Goal: Transaction & Acquisition: Purchase product/service

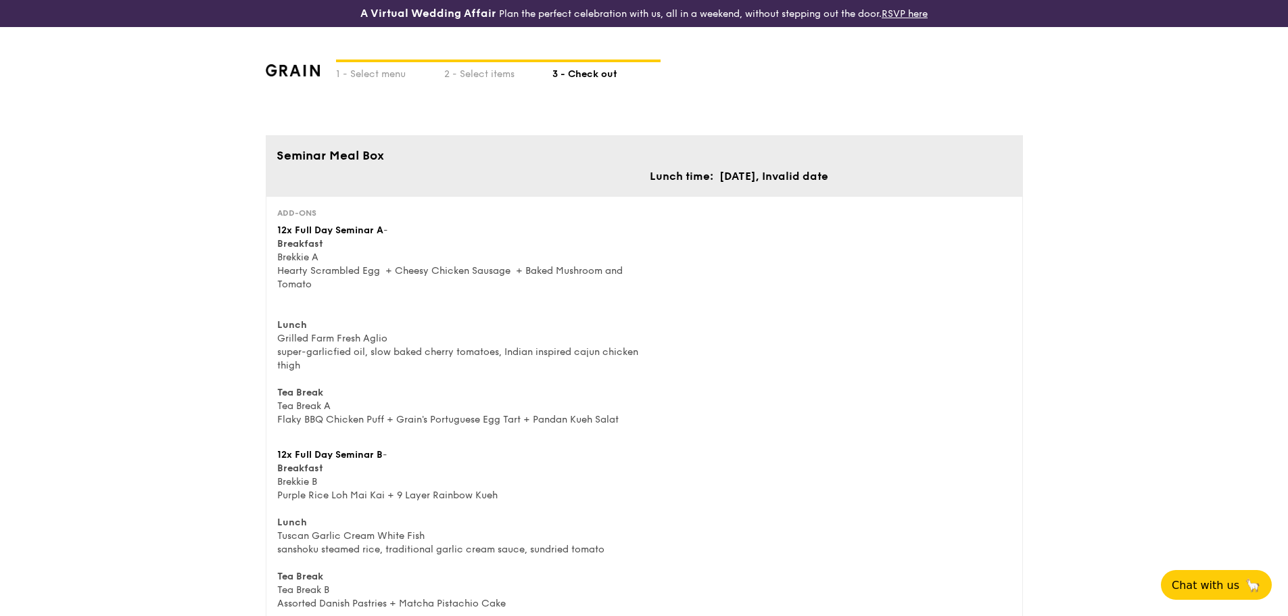
click at [373, 60] on div at bounding box center [390, 61] width 108 height 3
select select
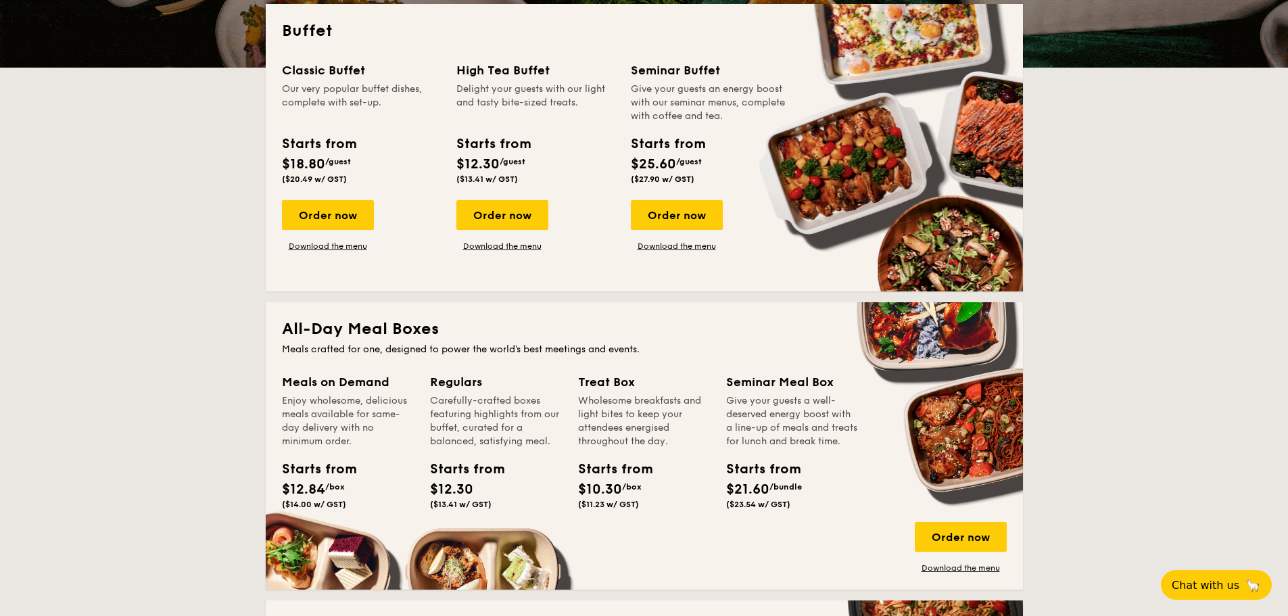
scroll to position [406, 0]
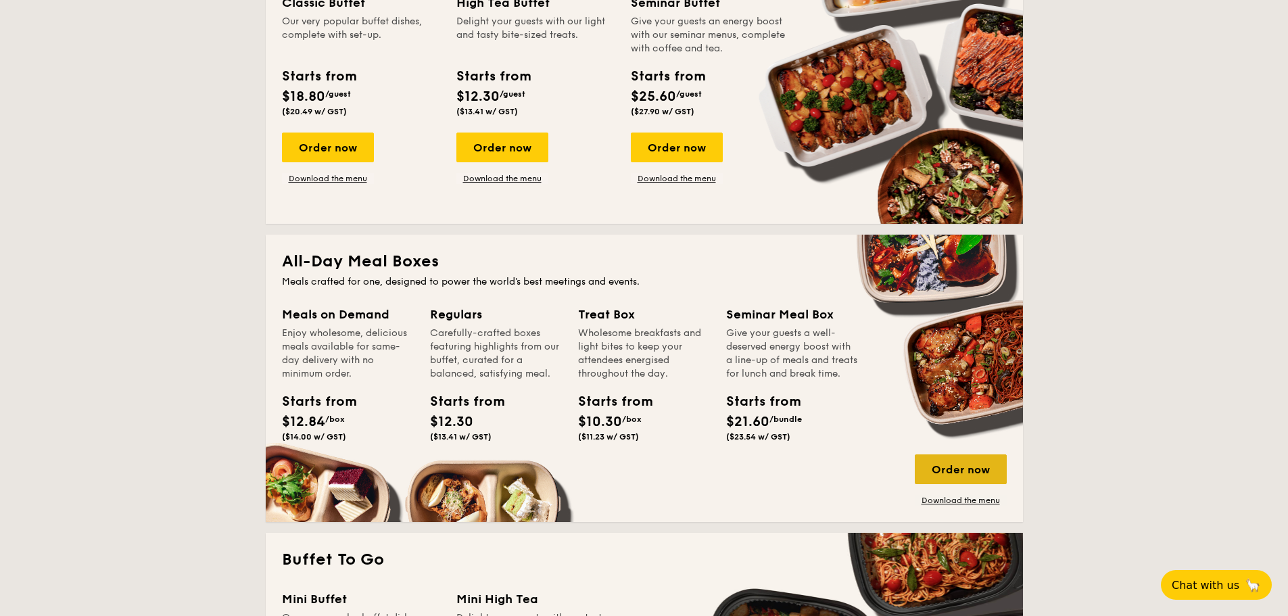
click at [969, 465] on div "Order now" at bounding box center [961, 469] width 92 height 30
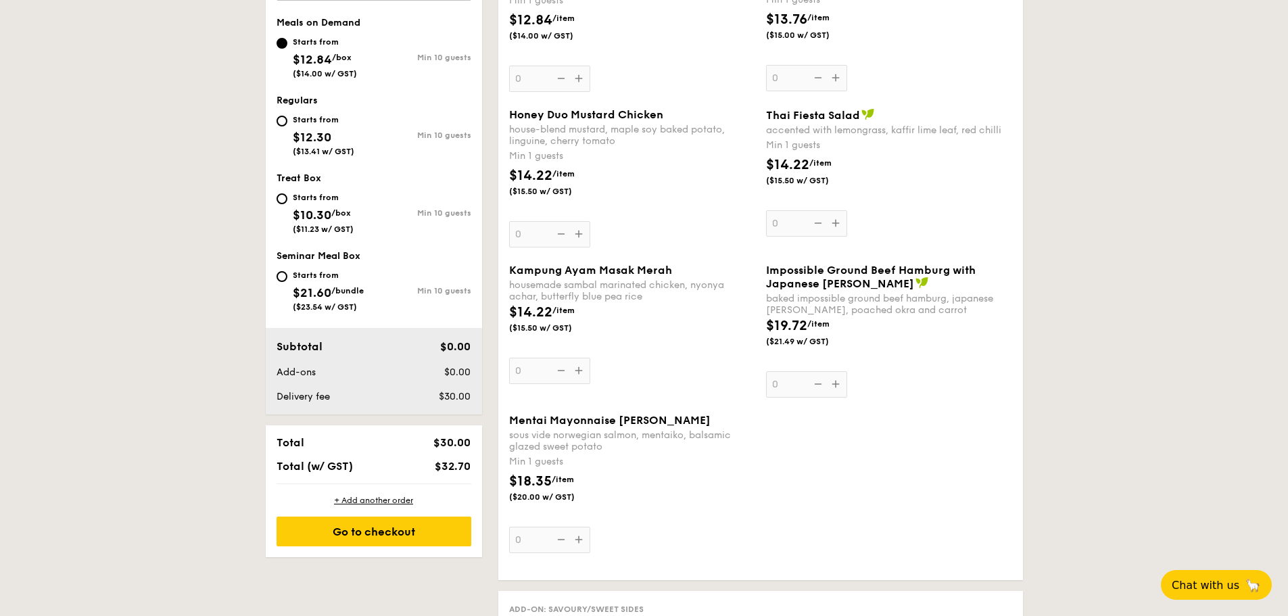
scroll to position [546, 0]
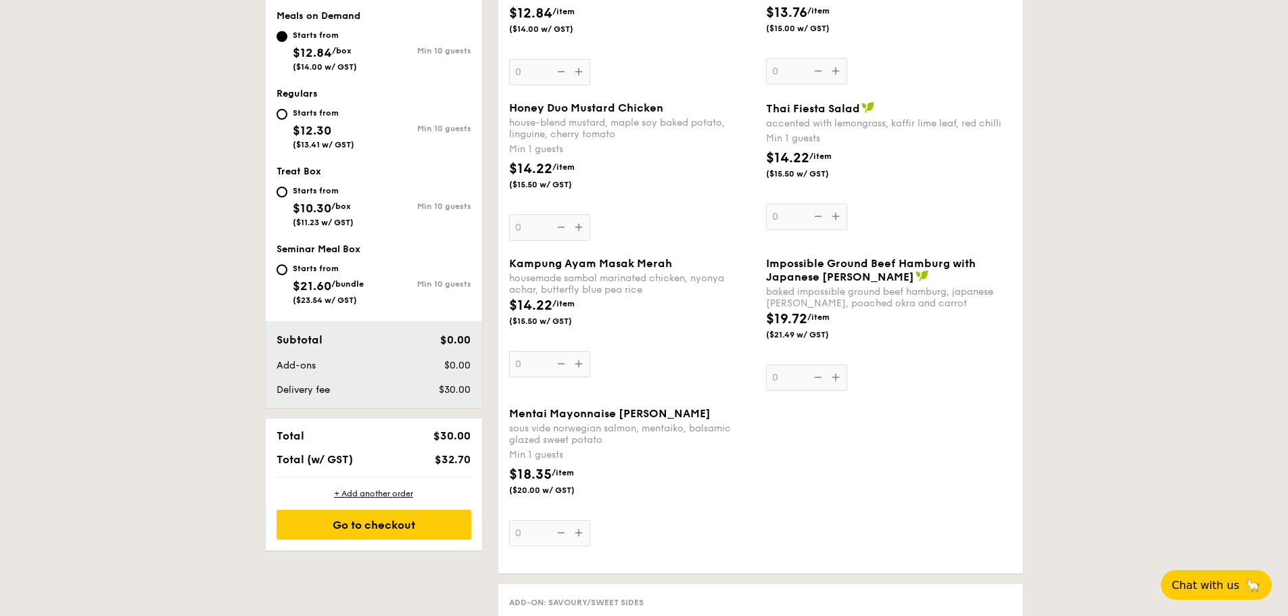
click at [322, 274] on div "Starts from $21.60 /bundle ($23.54 w/ GST)" at bounding box center [328, 282] width 71 height 45
click at [287, 274] on input "Starts from $21.60 /bundle ($23.54 w/ GST) Min 10 guests" at bounding box center [282, 269] width 11 height 11
radio input "true"
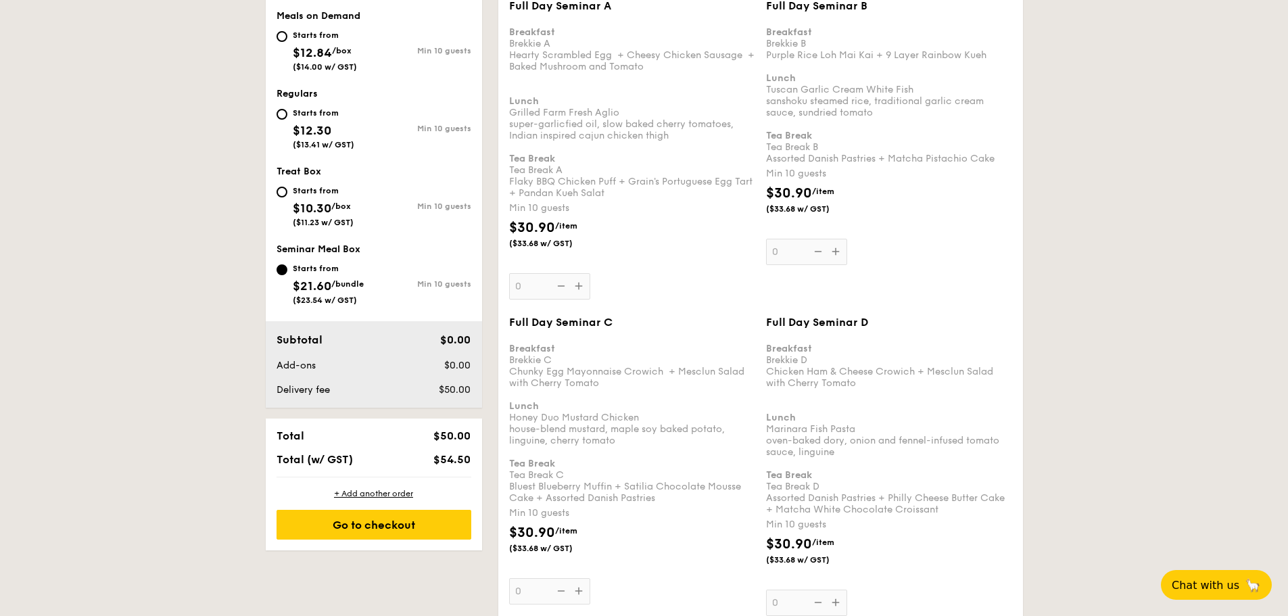
click at [581, 285] on div "Full Day Seminar A Breakfast Brekkie A Hearty Scrambled Egg  + Cheesy Chicken S…" at bounding box center [632, 149] width 246 height 300
click at [581, 285] on input "0" at bounding box center [549, 286] width 81 height 26
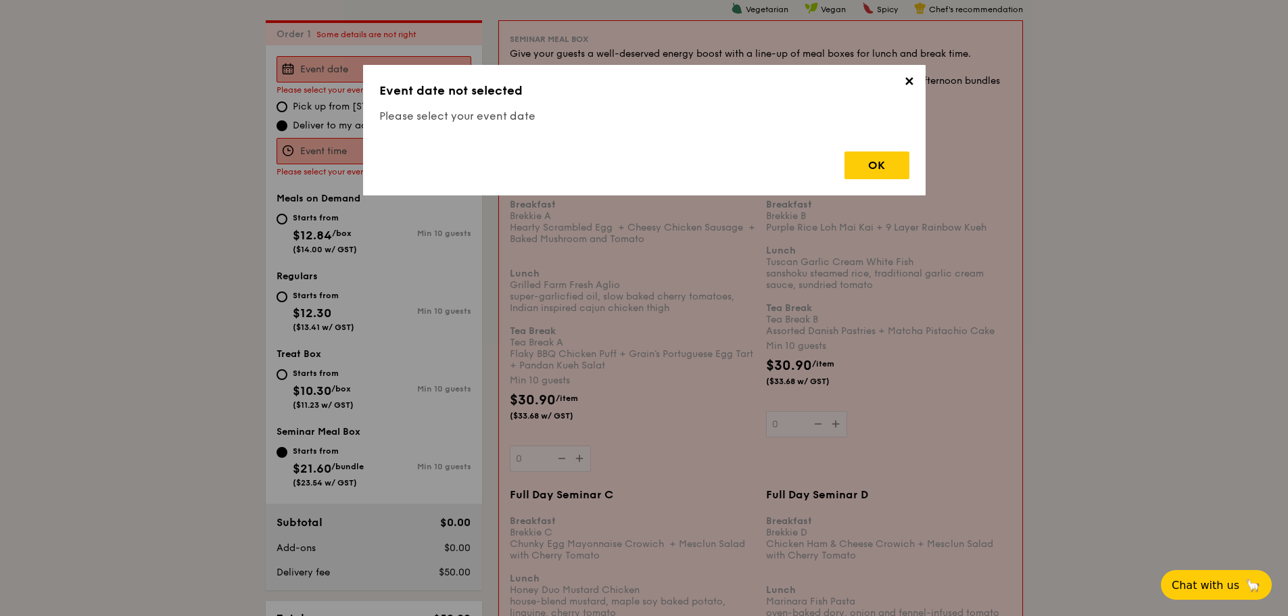
click at [911, 87] on span "✕" at bounding box center [909, 83] width 19 height 19
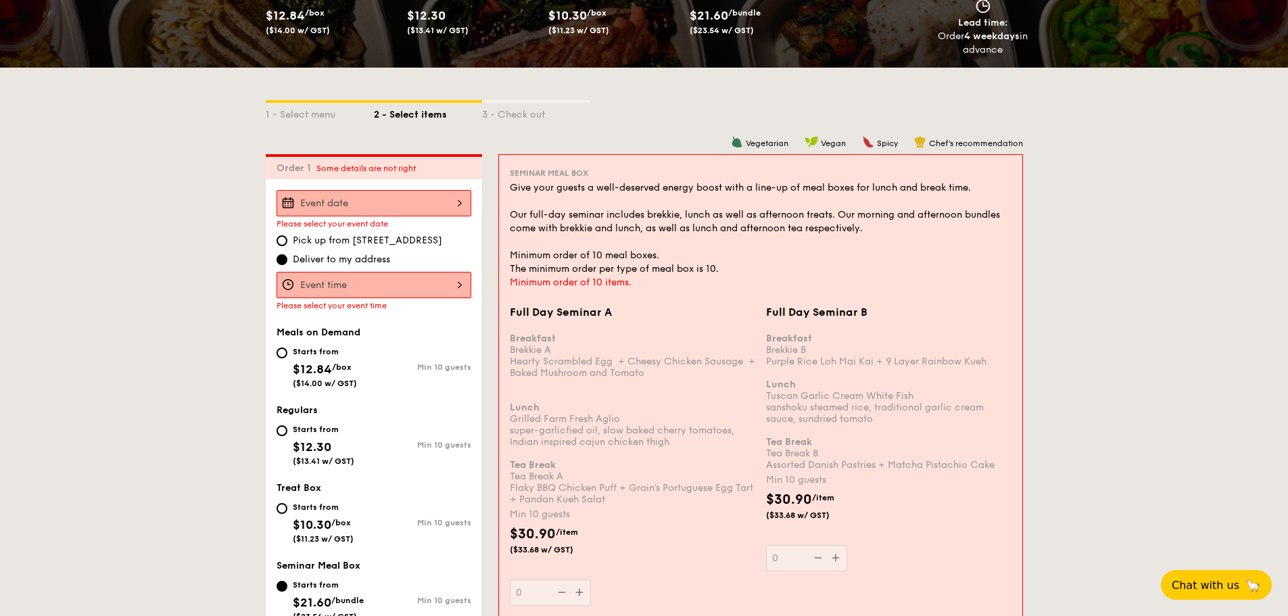
scroll to position [253, 0]
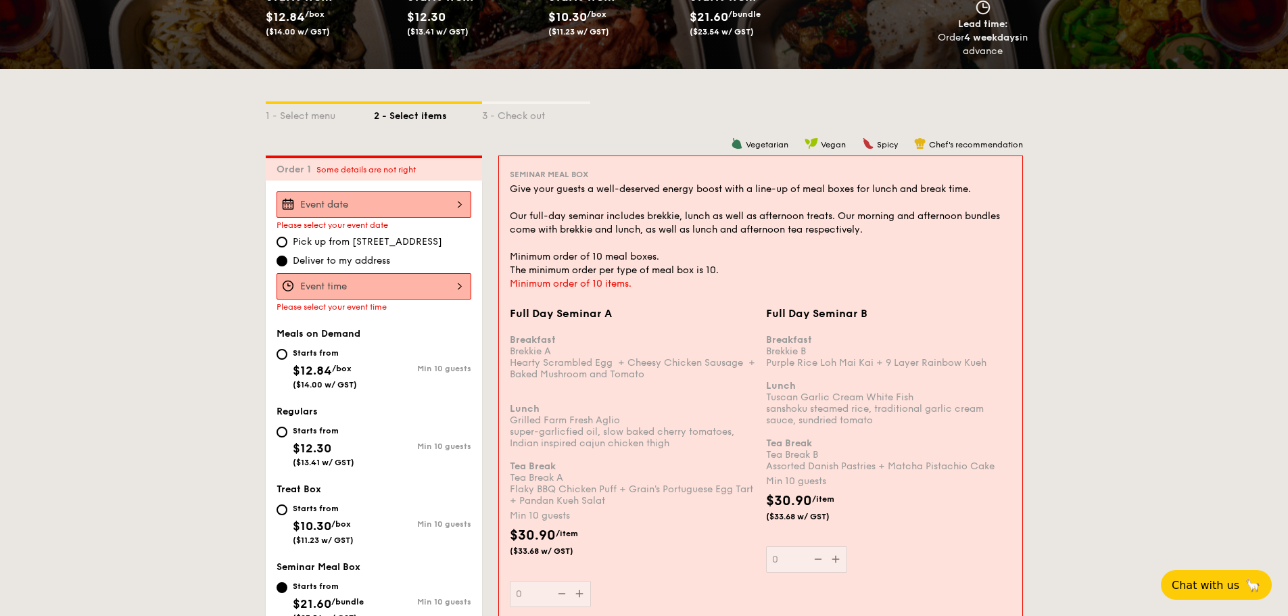
click at [453, 196] on div at bounding box center [374, 204] width 195 height 26
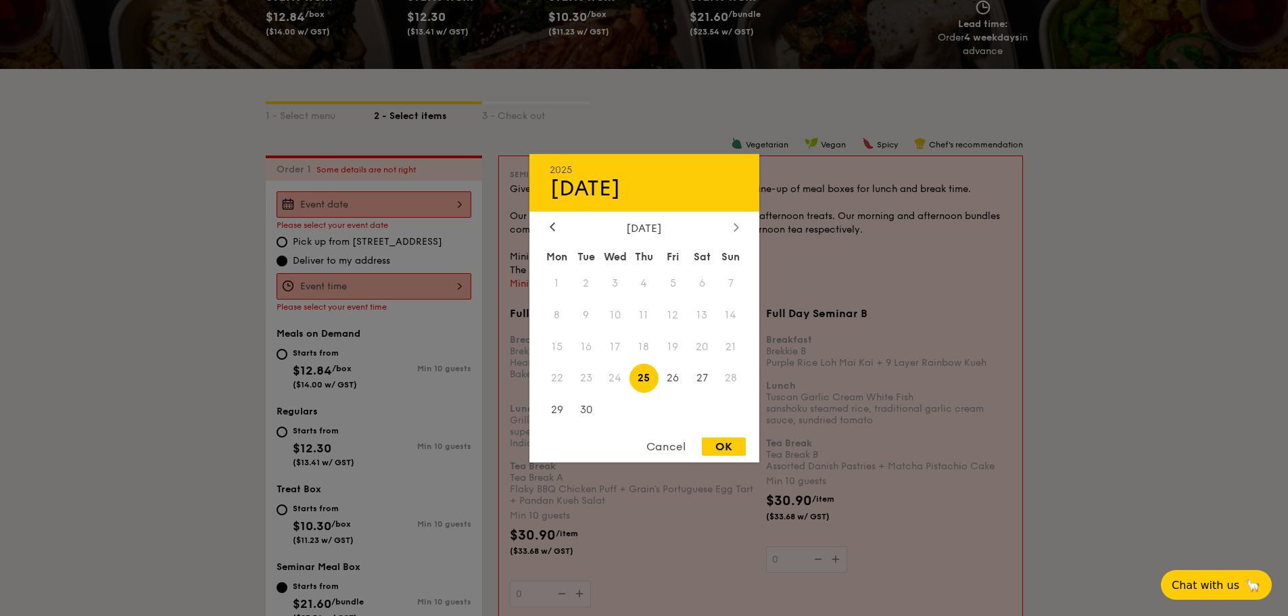
click at [740, 226] on div at bounding box center [736, 227] width 12 height 13
click at [646, 411] on span "30" at bounding box center [643, 410] width 29 height 29
click at [736, 452] on div "OK" at bounding box center [724, 446] width 44 height 18
type input "[DATE]"
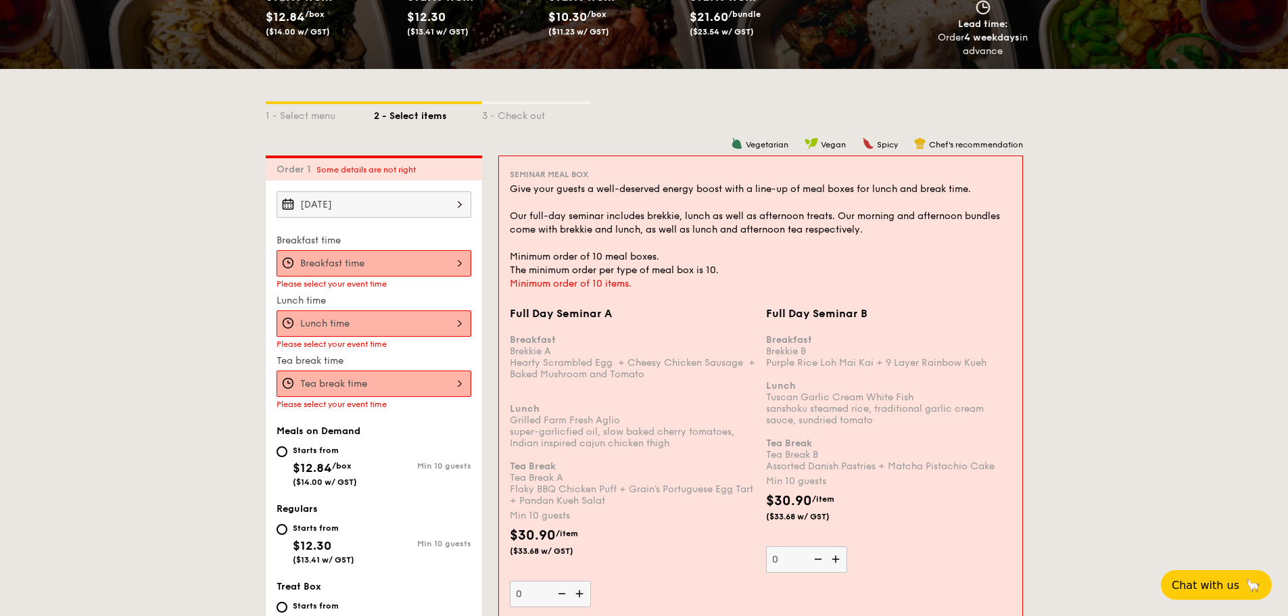
click at [411, 257] on div at bounding box center [374, 263] width 195 height 26
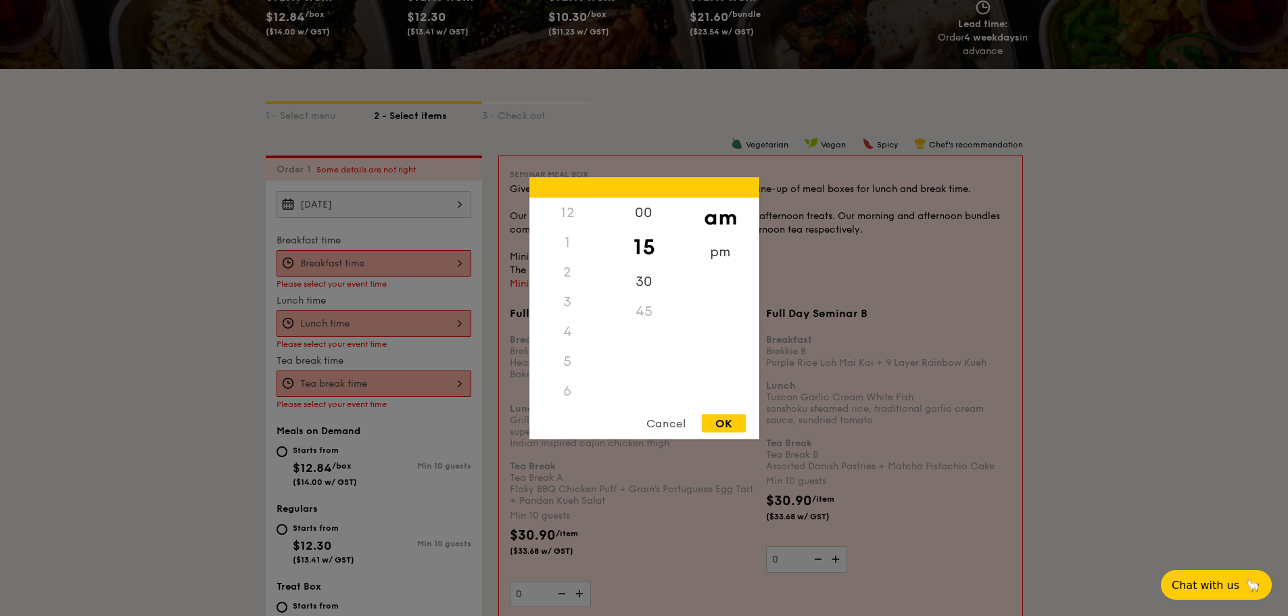
scroll to position [149, 0]
click at [726, 422] on div "OK" at bounding box center [724, 423] width 44 height 18
type input "10:15AM"
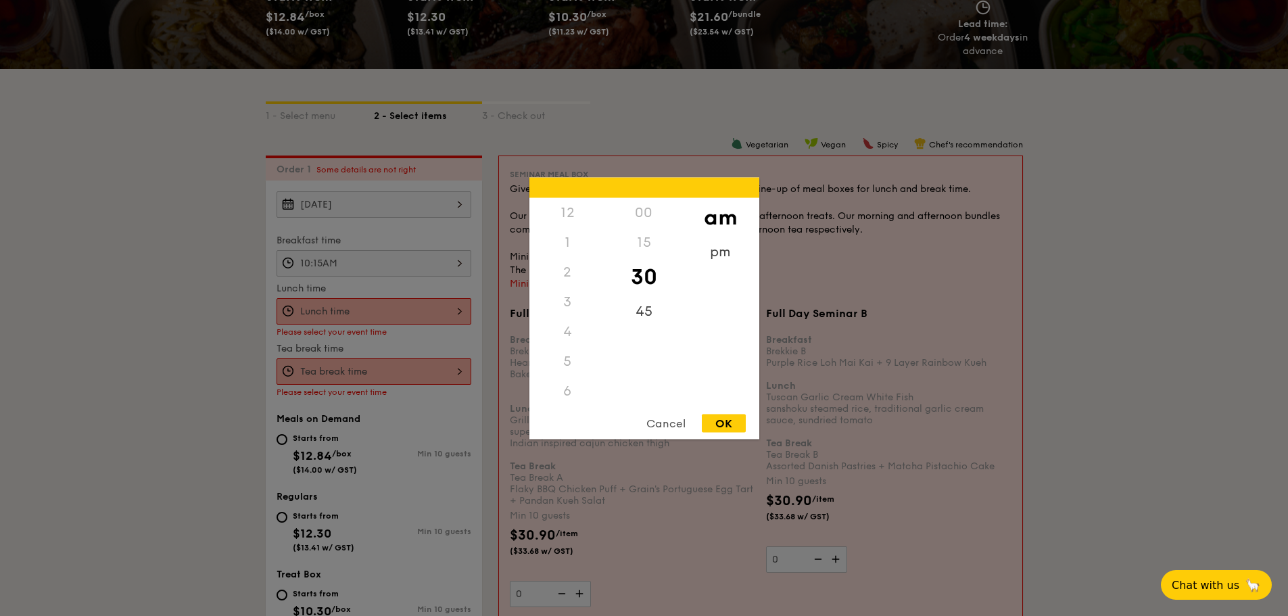
click at [426, 321] on div "12 1 2 3 4 5 6 7 8 9 10 11 00 15 30 45 am pm Cancel OK" at bounding box center [374, 311] width 195 height 26
click at [736, 419] on div "OK" at bounding box center [724, 423] width 44 height 18
type input "10:30AM"
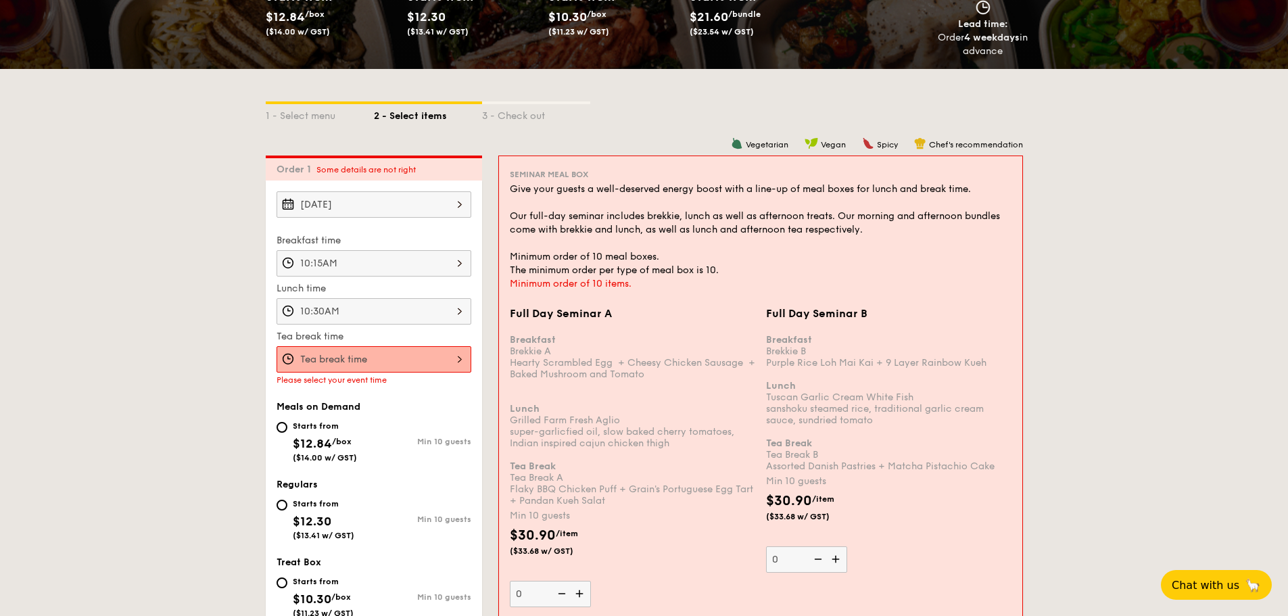
click at [406, 361] on div at bounding box center [374, 359] width 195 height 26
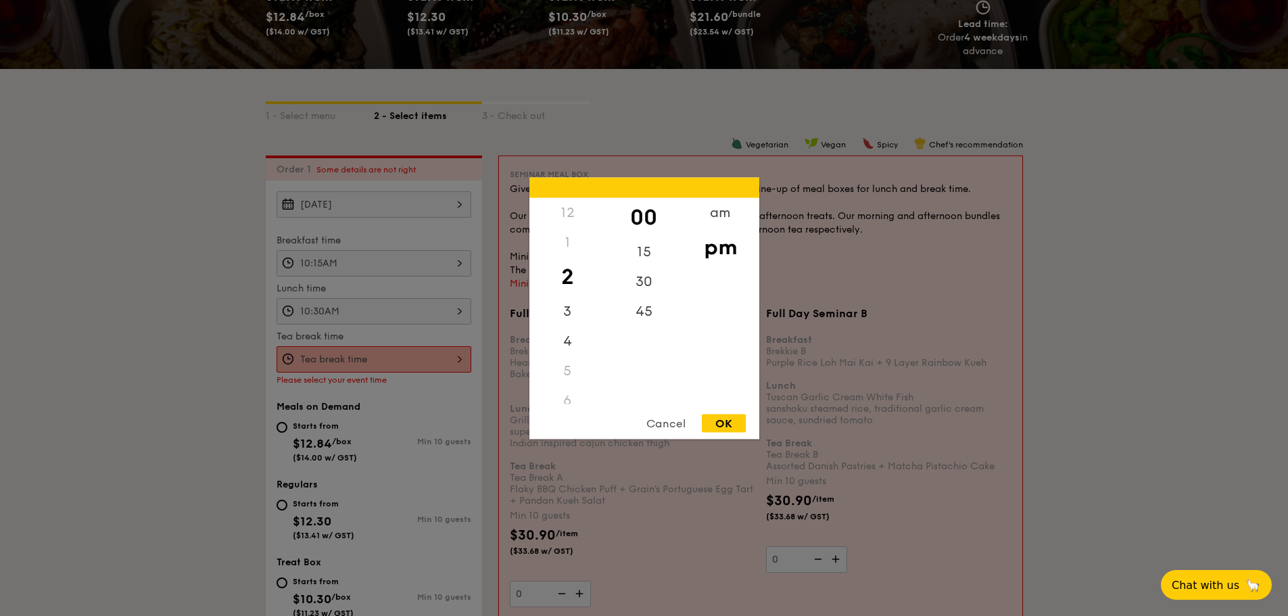
click at [702, 420] on div "OK" at bounding box center [724, 423] width 44 height 18
type input "2:00PM"
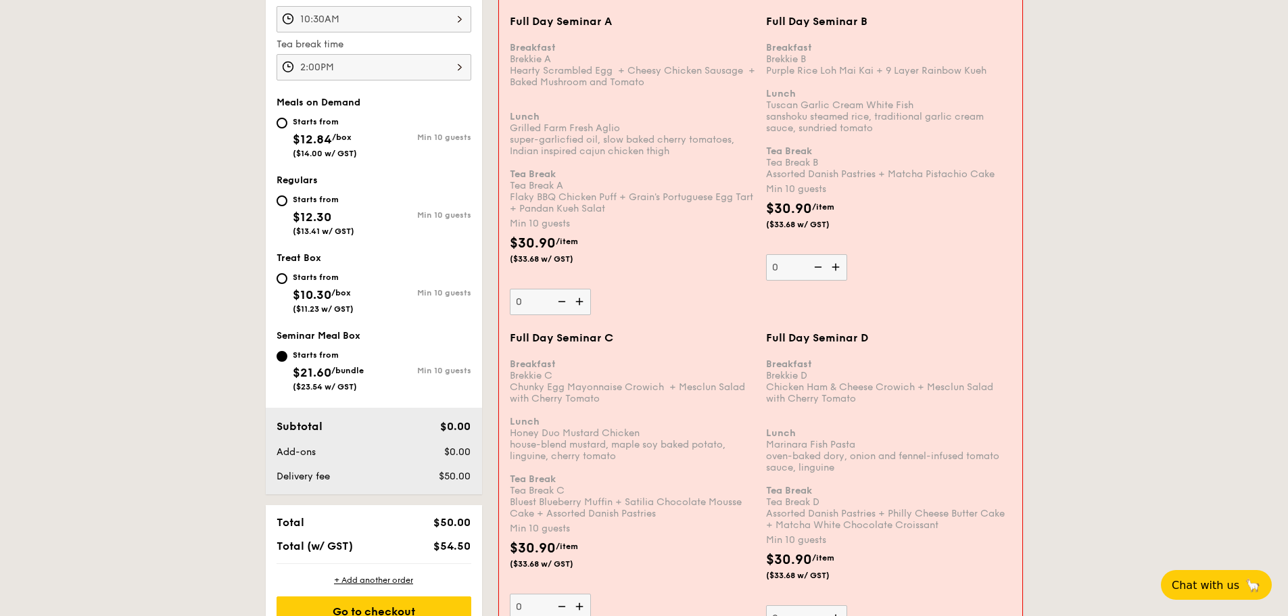
scroll to position [523, 0]
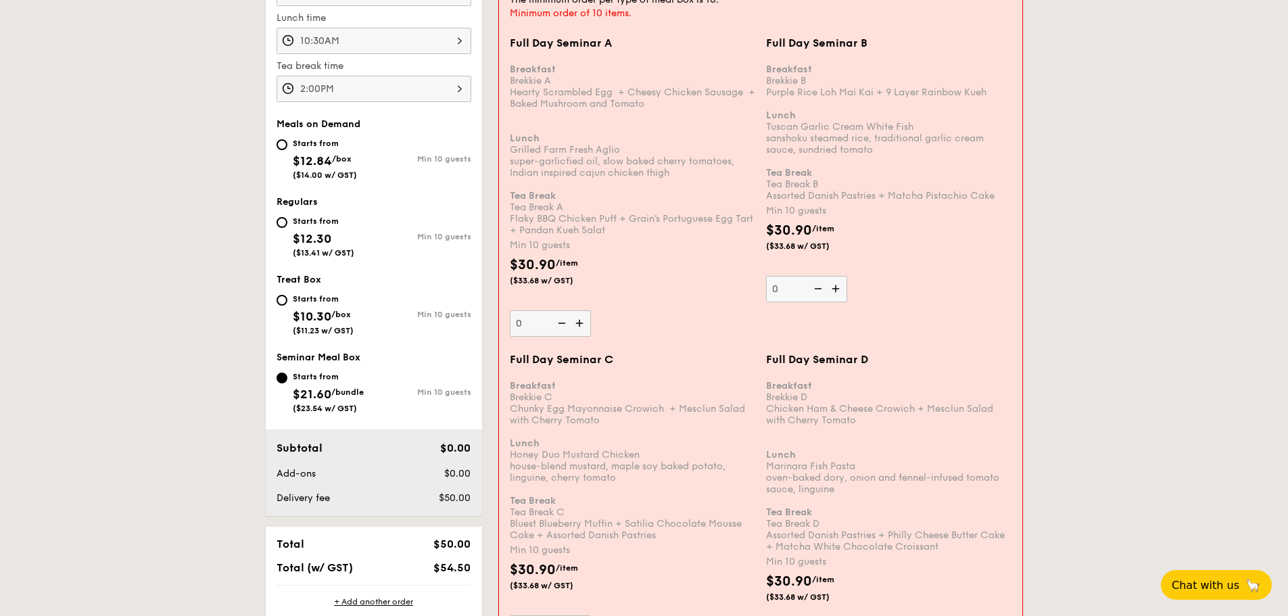
click at [581, 322] on img at bounding box center [581, 323] width 20 height 26
click at [581, 322] on input "0" at bounding box center [550, 323] width 81 height 26
type input "10"
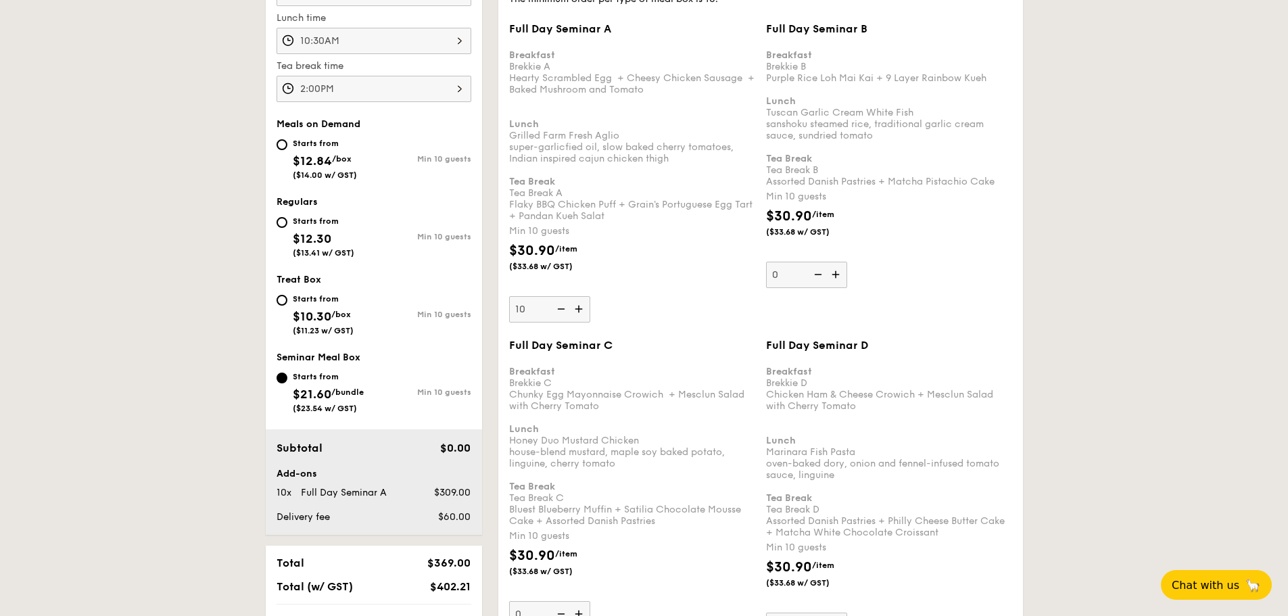
click at [837, 271] on img at bounding box center [837, 275] width 20 height 26
click at [837, 271] on input "0" at bounding box center [806, 275] width 81 height 26
type input "10"
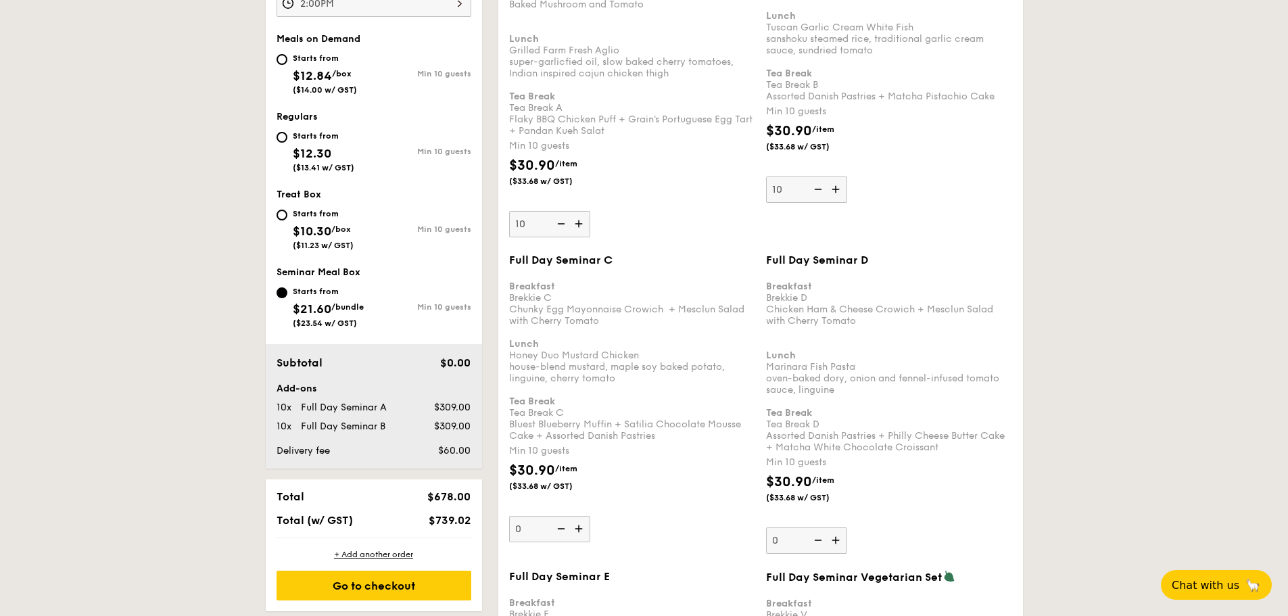
scroll to position [659, 0]
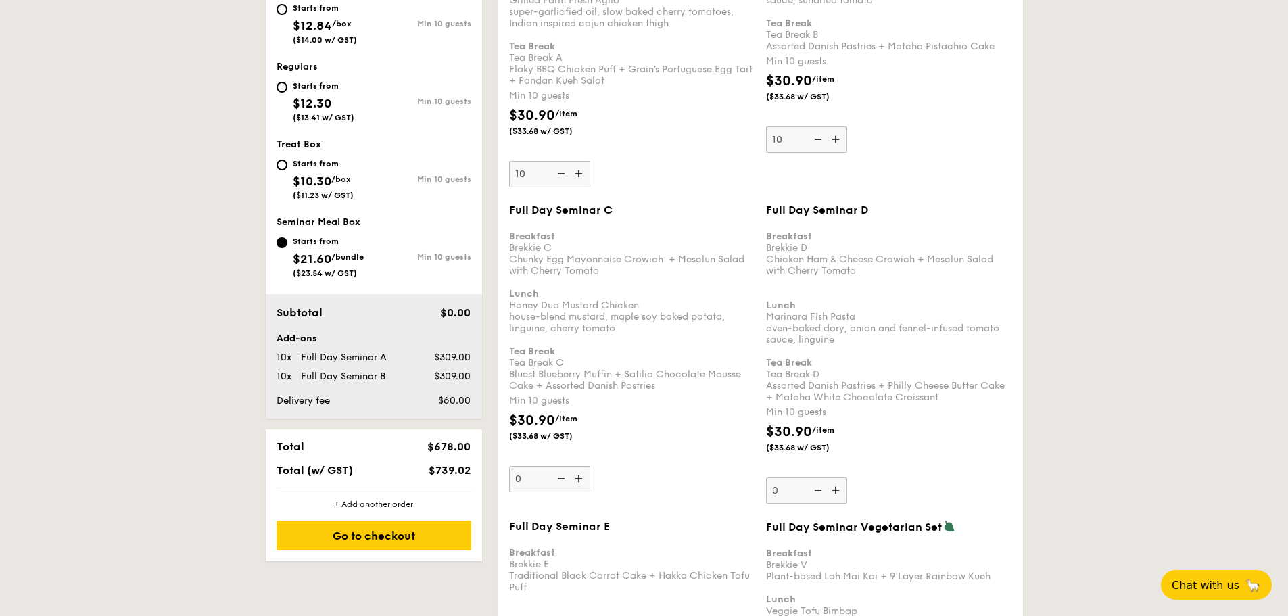
click at [579, 176] on img at bounding box center [580, 174] width 20 height 26
click at [579, 176] on input "10" at bounding box center [549, 174] width 81 height 26
click at [579, 176] on img at bounding box center [580, 174] width 20 height 26
click at [579, 176] on input "11" at bounding box center [549, 174] width 81 height 26
type input "12"
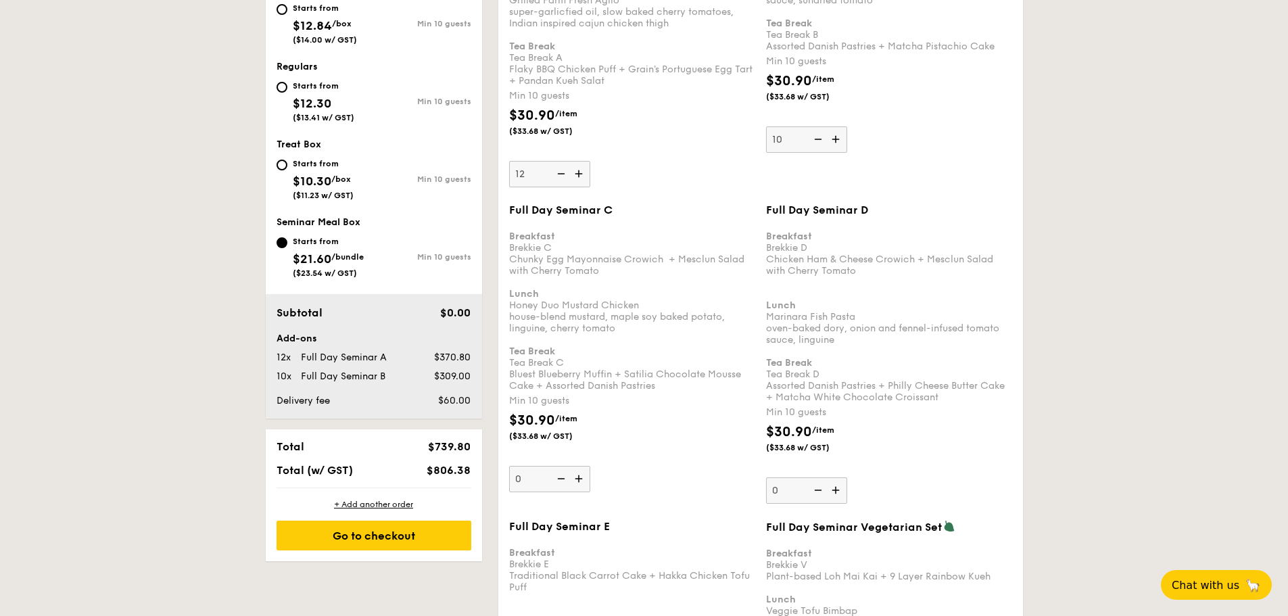
click at [840, 147] on img at bounding box center [837, 139] width 20 height 26
click at [840, 147] on input "10" at bounding box center [806, 139] width 81 height 26
click at [840, 147] on img at bounding box center [837, 139] width 20 height 26
click at [840, 147] on input "11" at bounding box center [806, 139] width 81 height 26
type input "12"
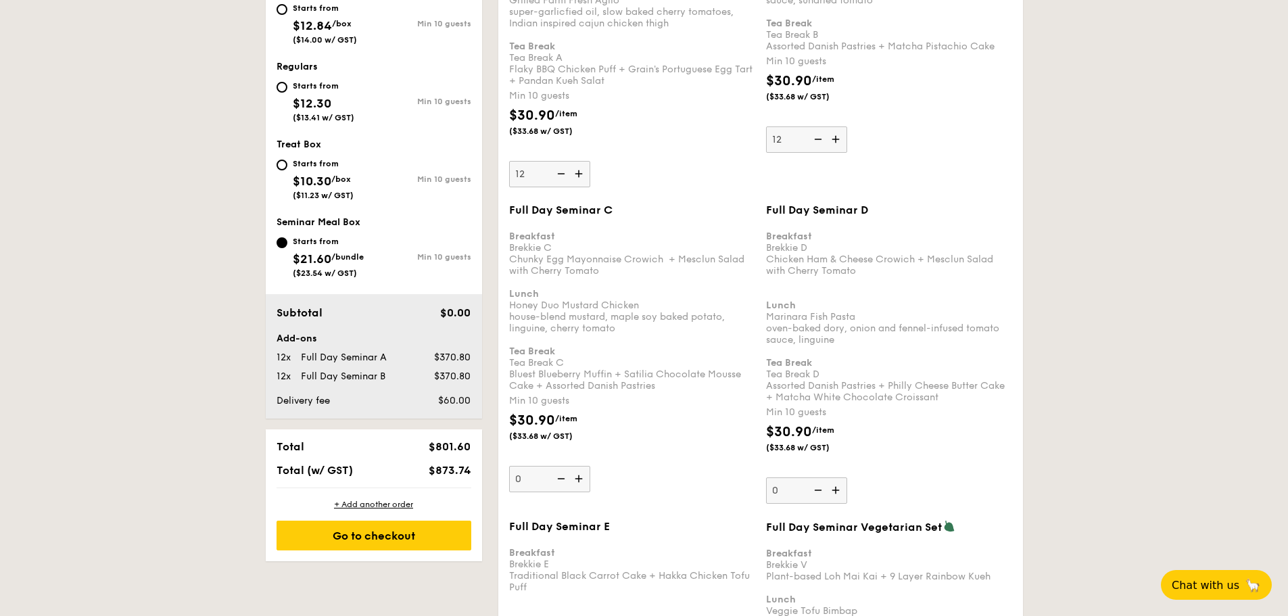
click at [573, 484] on img at bounding box center [580, 479] width 20 height 26
click at [573, 484] on input "0" at bounding box center [549, 479] width 81 height 26
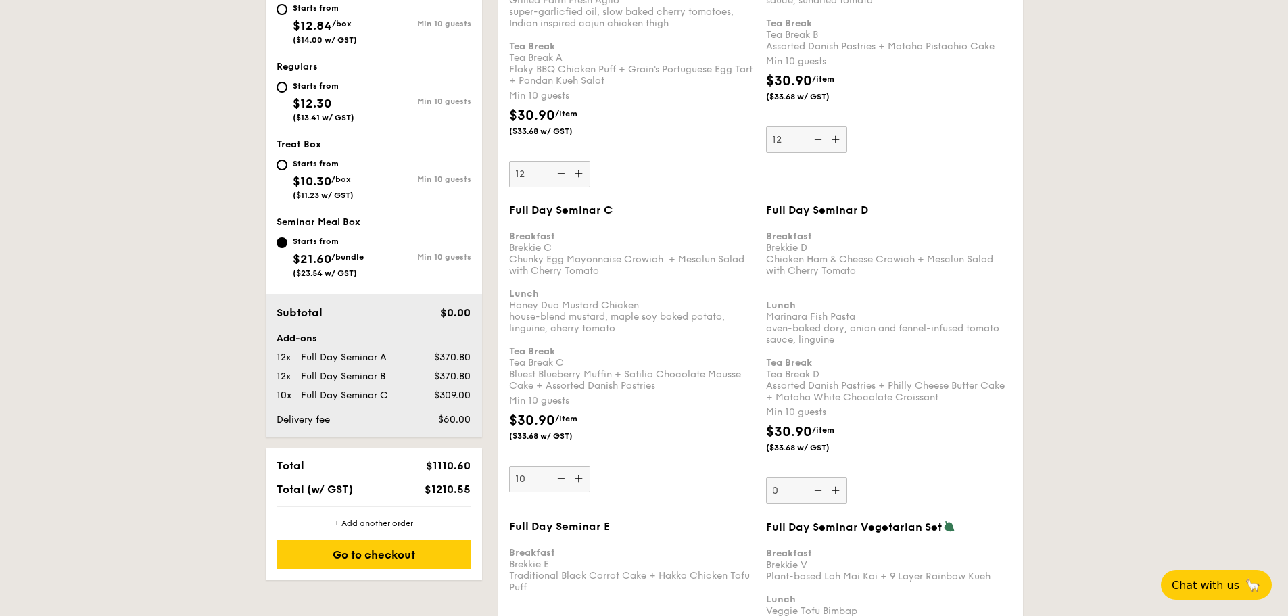
click at [584, 483] on img at bounding box center [580, 479] width 20 height 26
click at [584, 483] on input "10" at bounding box center [549, 479] width 81 height 26
type input "11"
click at [422, 561] on div "Go to checkout" at bounding box center [374, 555] width 195 height 30
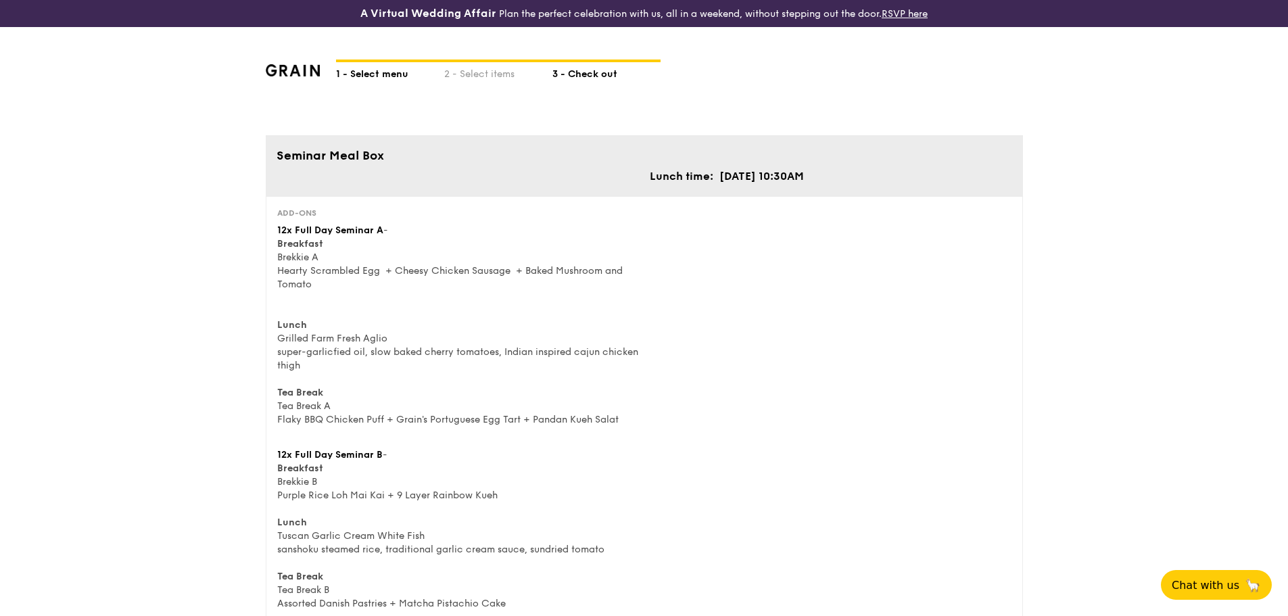
click at [385, 74] on div "1 - Select menu" at bounding box center [390, 71] width 108 height 19
select select
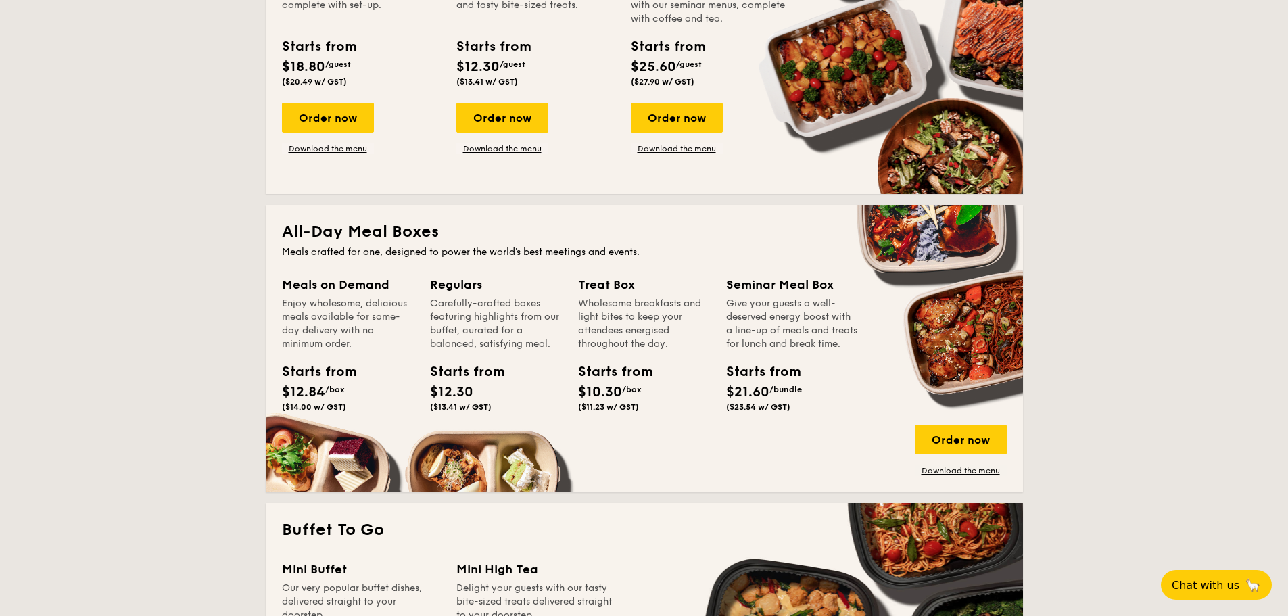
scroll to position [609, 0]
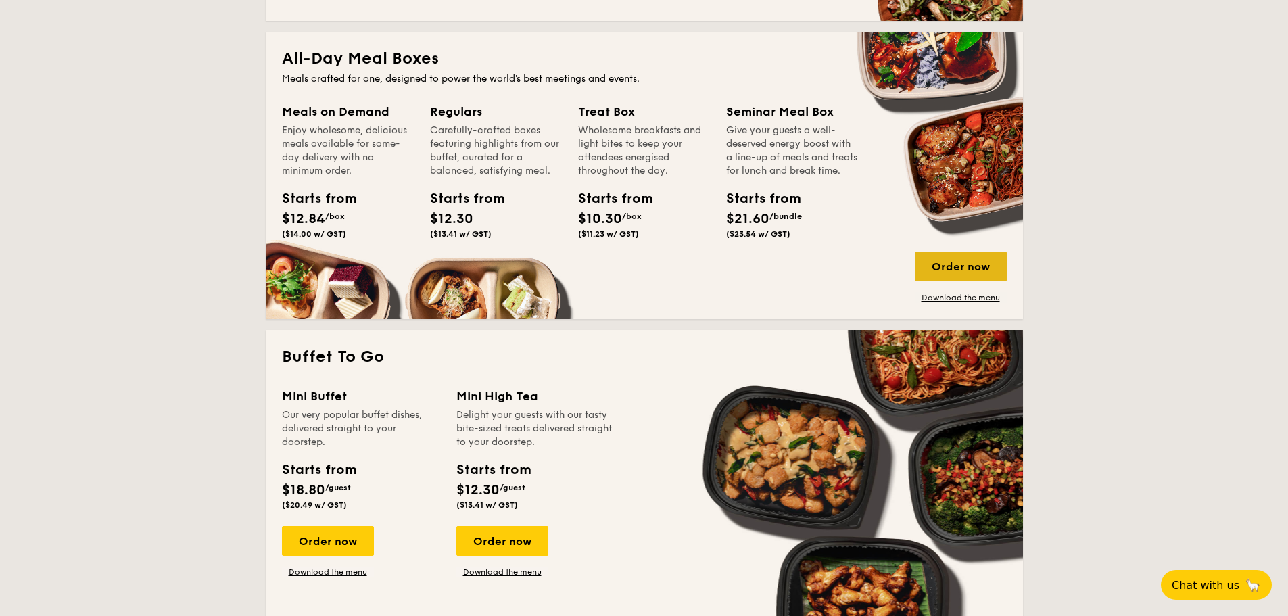
click at [968, 272] on div "Order now" at bounding box center [961, 267] width 92 height 30
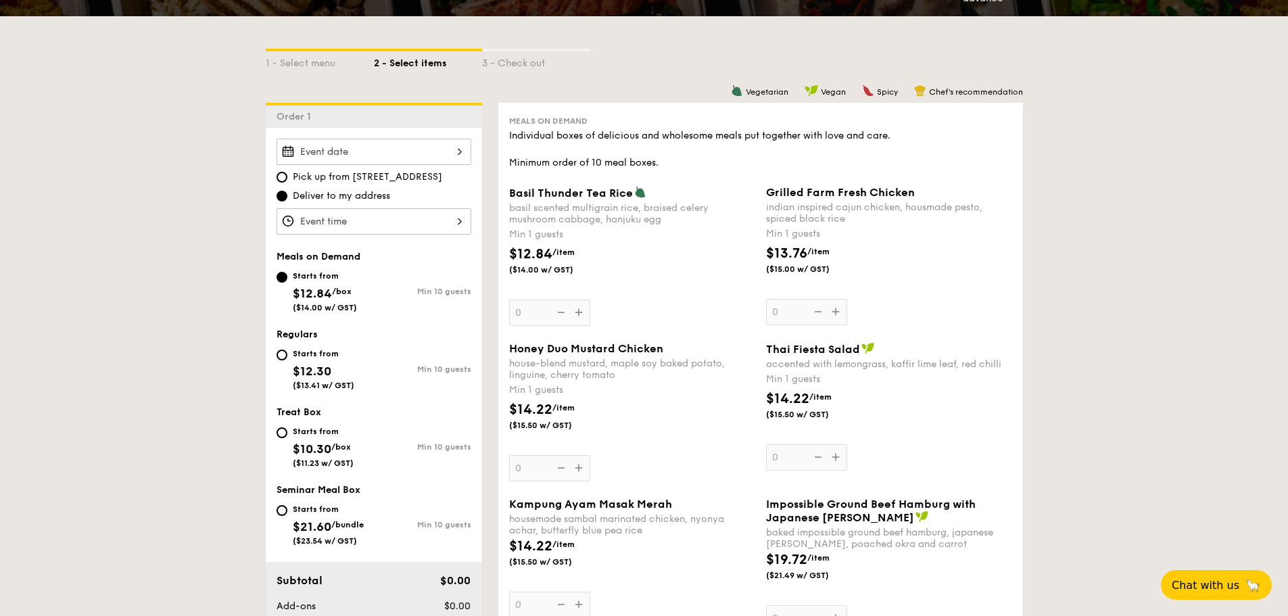
scroll to position [338, 0]
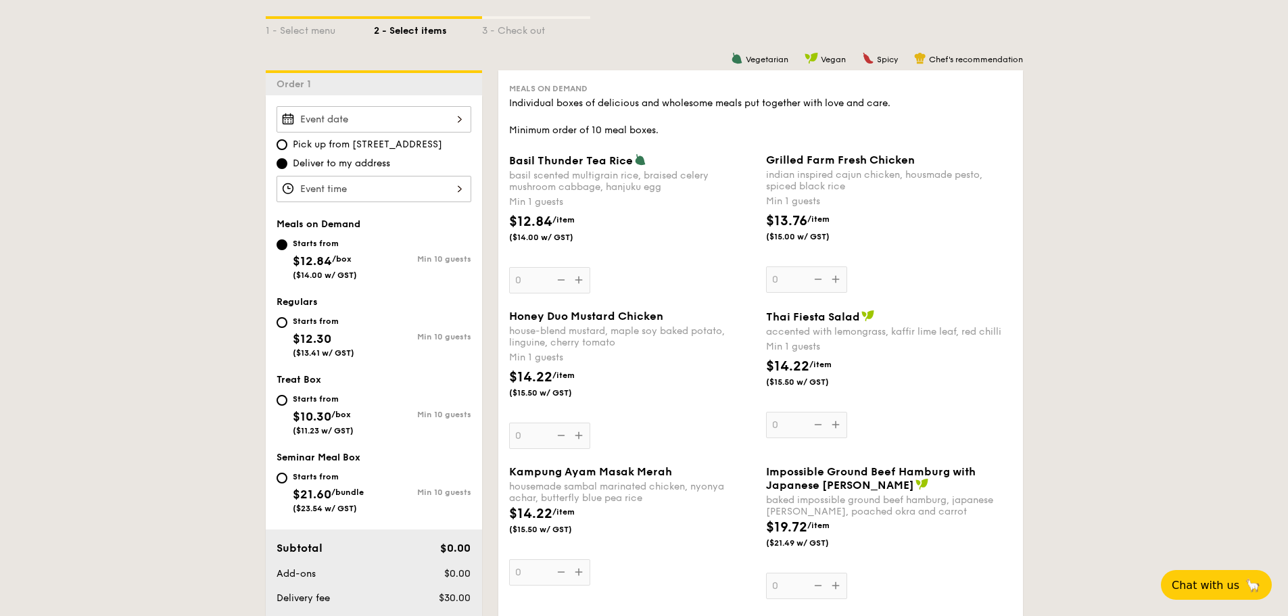
click at [324, 492] on span "$21.60" at bounding box center [312, 494] width 39 height 15
click at [287, 483] on input "Starts from $21.60 /bundle ($23.54 w/ GST) Min 10 guests" at bounding box center [282, 478] width 11 height 11
radio input "true"
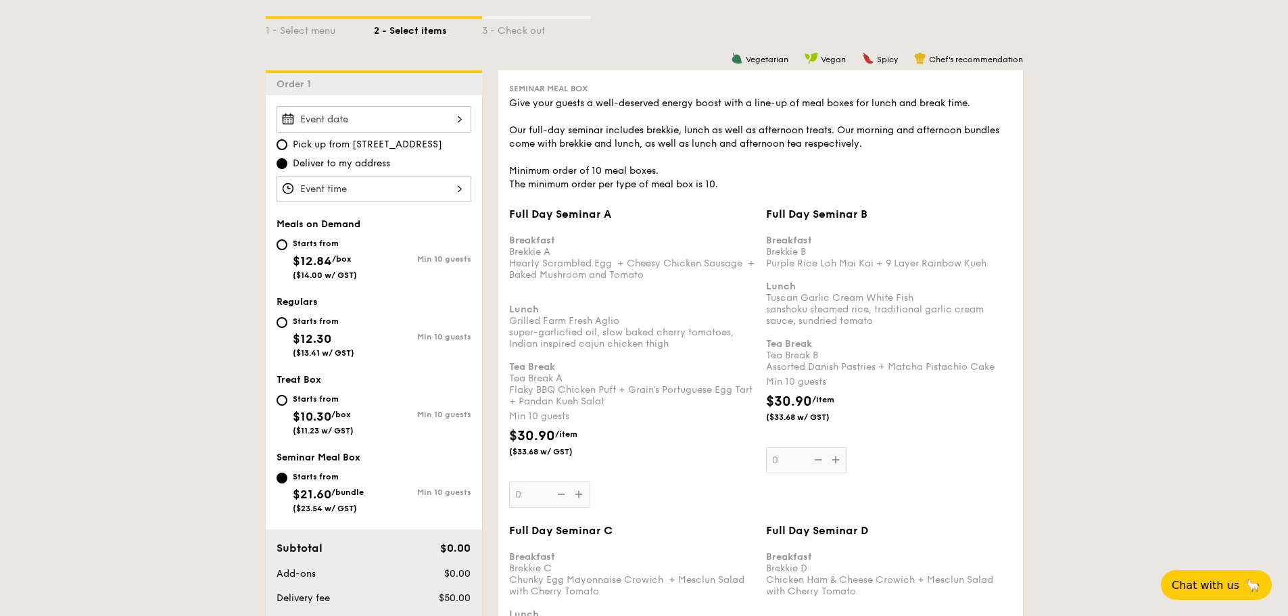
click at [580, 497] on div "Full Day Seminar A Breakfast Brekkie A Hearty Scrambled Egg  + Cheesy Chicken S…" at bounding box center [632, 358] width 246 height 300
click at [580, 497] on input "0" at bounding box center [549, 494] width 81 height 26
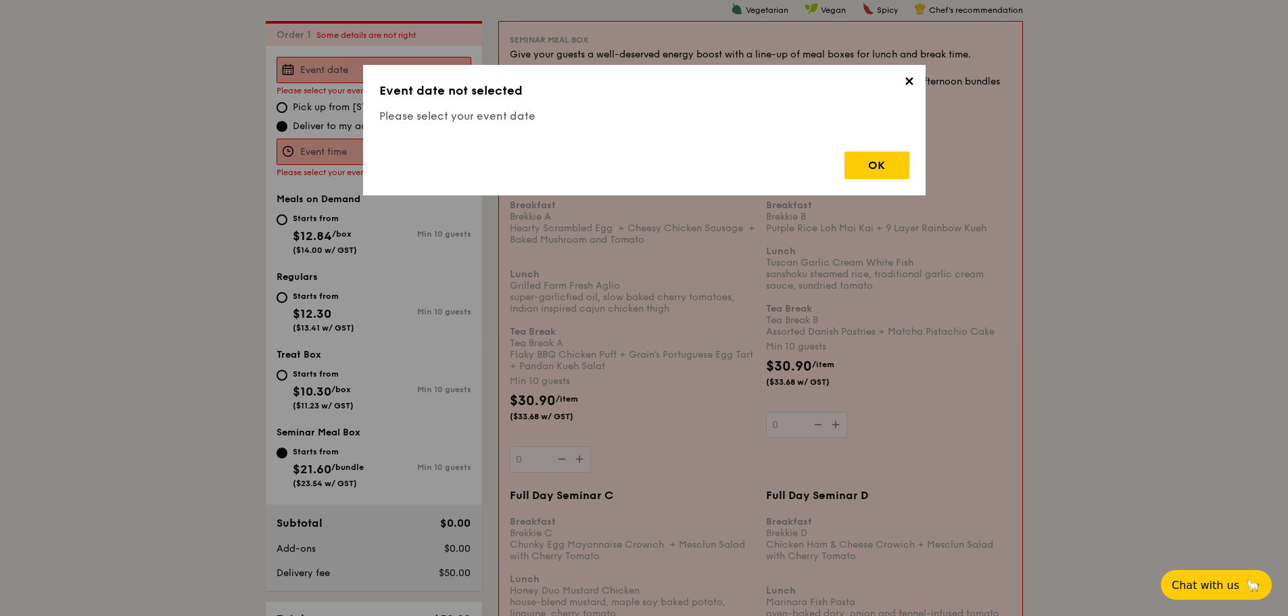
scroll to position [388, 0]
click at [914, 74] on div "✕ Event date not selected Please select your event date OK" at bounding box center [644, 130] width 563 height 130
click at [909, 80] on span "✕" at bounding box center [909, 83] width 19 height 19
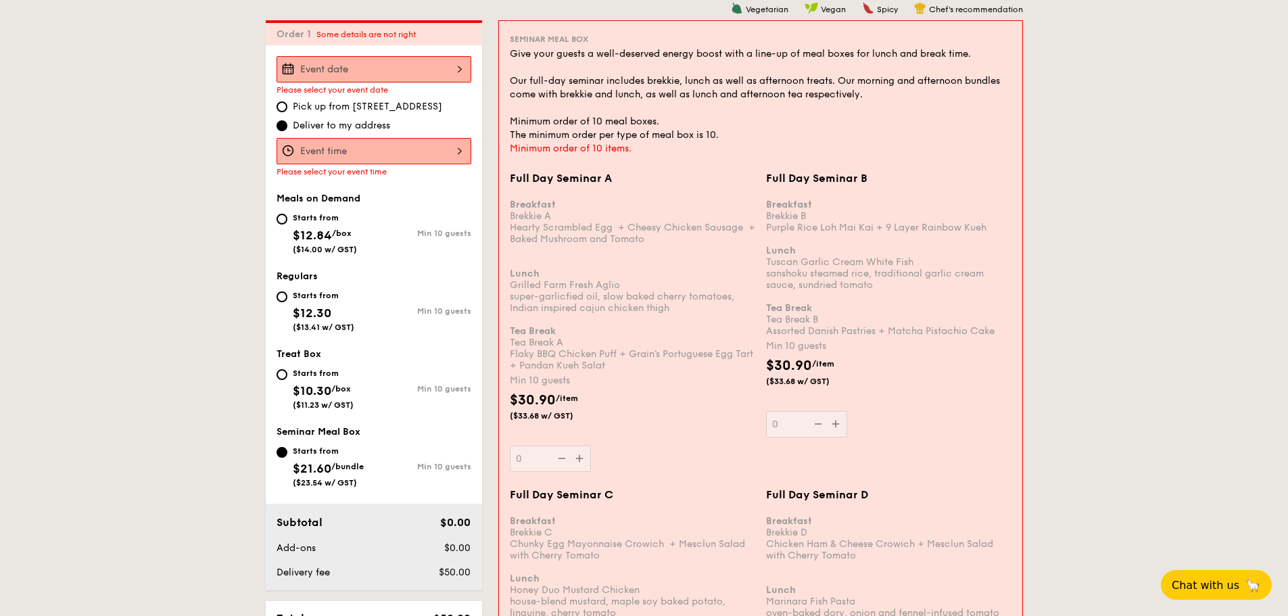
click at [356, 74] on div at bounding box center [374, 69] width 195 height 26
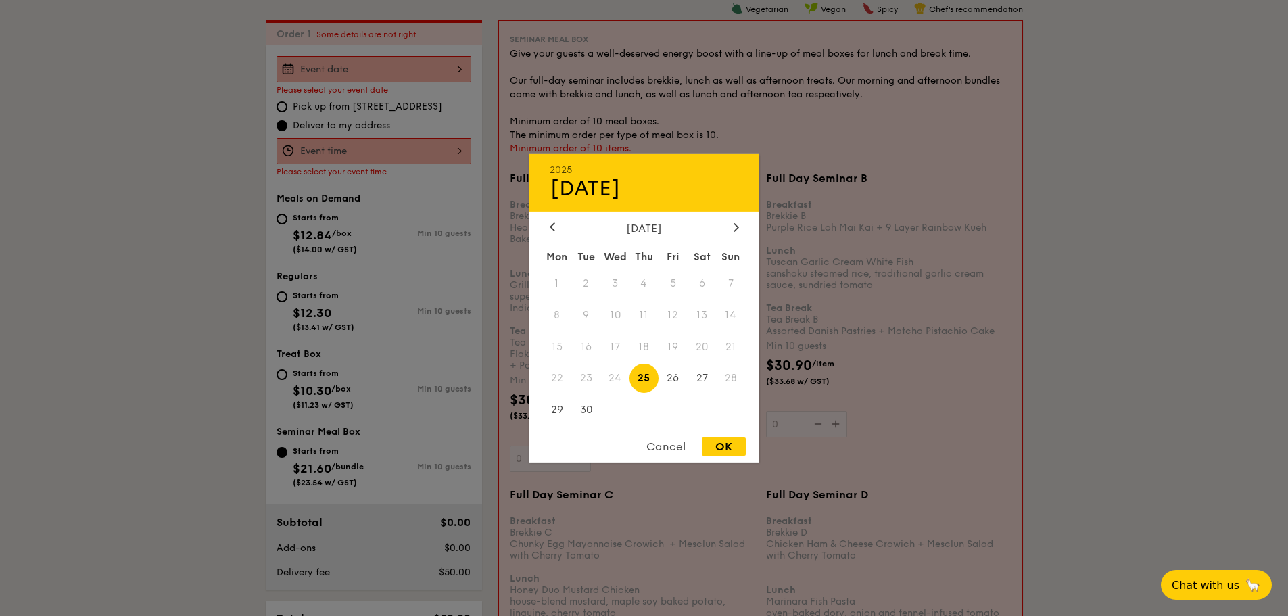
click at [729, 224] on div "[DATE]" at bounding box center [644, 227] width 189 height 13
click at [734, 230] on icon at bounding box center [736, 226] width 5 height 9
click at [650, 406] on span "30" at bounding box center [643, 410] width 29 height 29
click at [728, 449] on div "OK" at bounding box center [724, 446] width 44 height 18
type input "[DATE]"
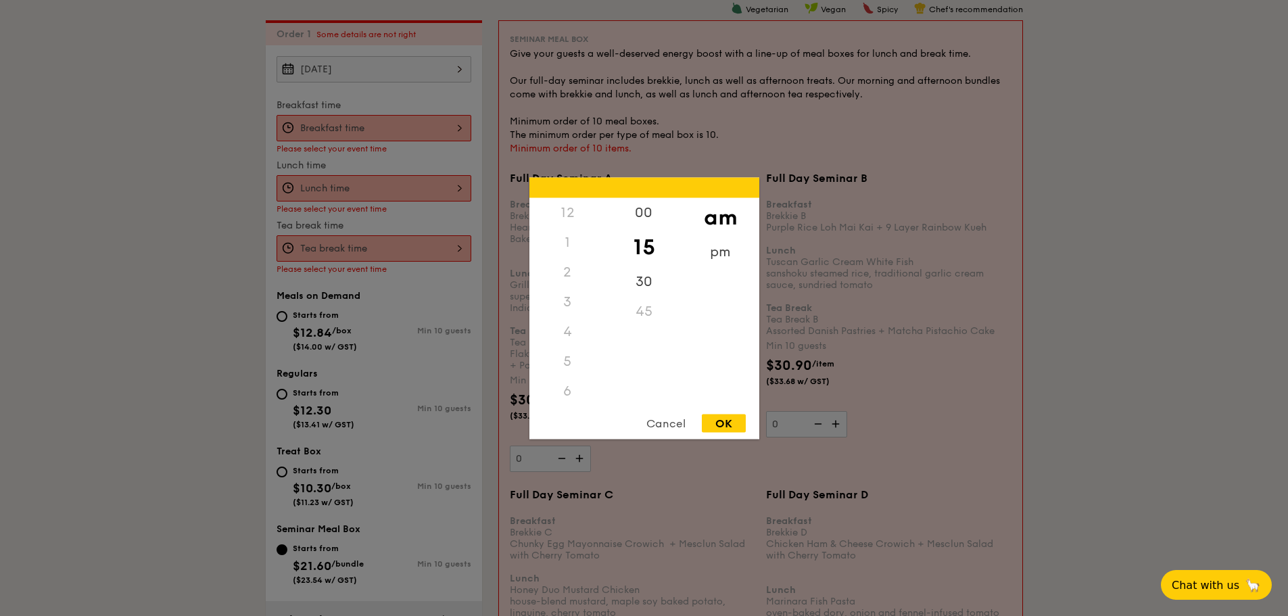
click at [347, 119] on div "12 1 2 3 4 5 6 7 8 9 10 11 00 15 30 45 am pm Cancel OK" at bounding box center [374, 128] width 195 height 26
click at [563, 308] on div "8" at bounding box center [567, 306] width 76 height 39
click at [637, 211] on div "00" at bounding box center [644, 216] width 76 height 39
click at [730, 429] on div "OK" at bounding box center [724, 423] width 44 height 18
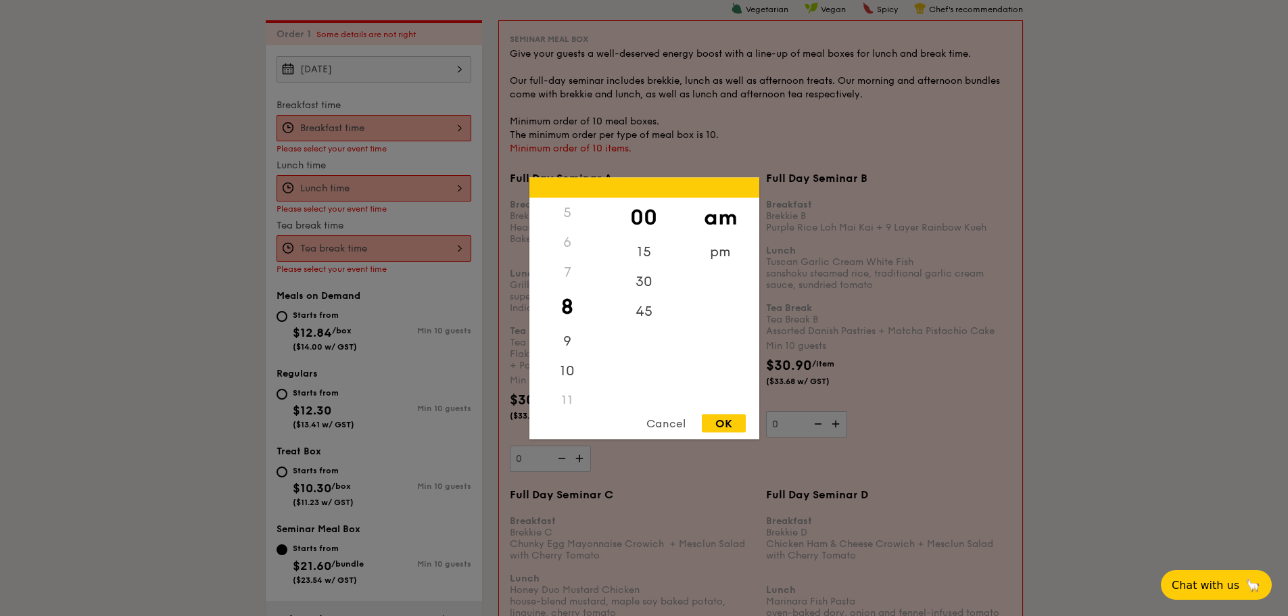
type input "8:00AM"
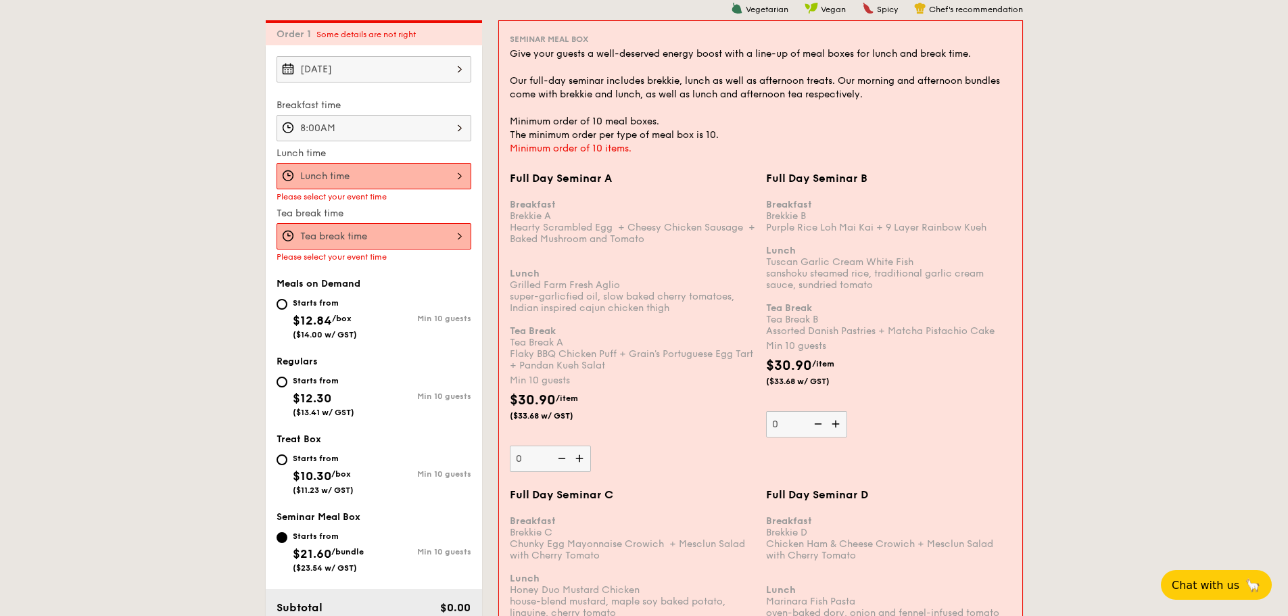
click at [402, 181] on div at bounding box center [374, 176] width 195 height 26
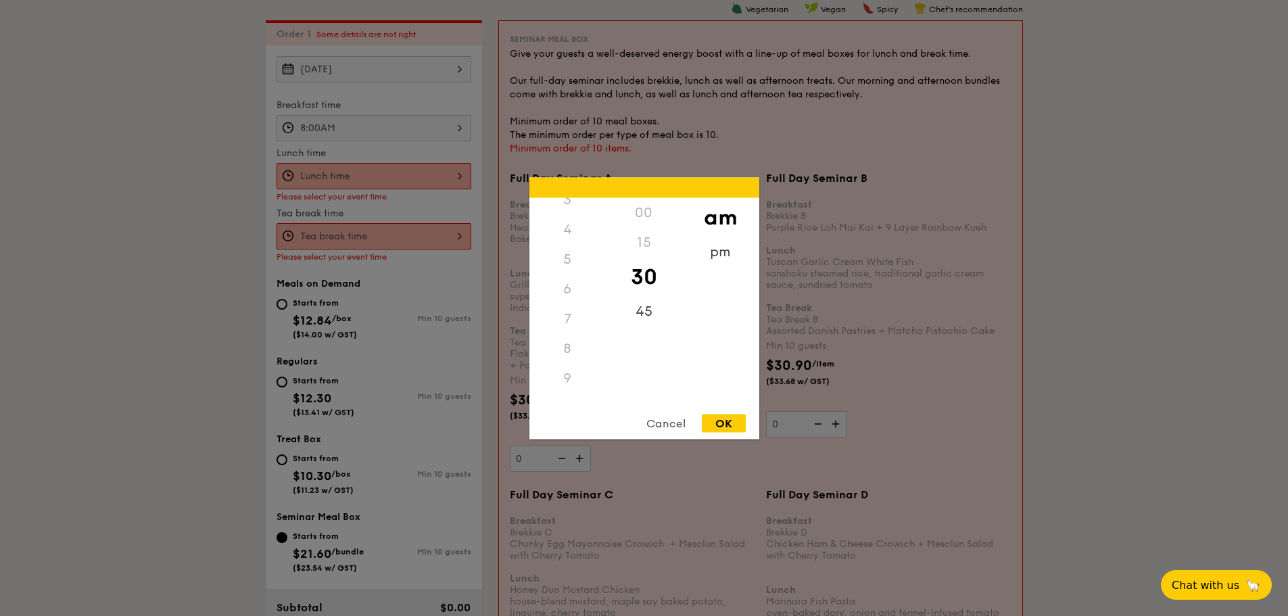
scroll to position [0, 0]
click at [560, 218] on div "12" at bounding box center [567, 212] width 76 height 30
click at [578, 210] on div "12" at bounding box center [567, 212] width 76 height 30
click at [565, 210] on div "12" at bounding box center [567, 212] width 76 height 30
click at [724, 259] on div "pm" at bounding box center [720, 256] width 76 height 39
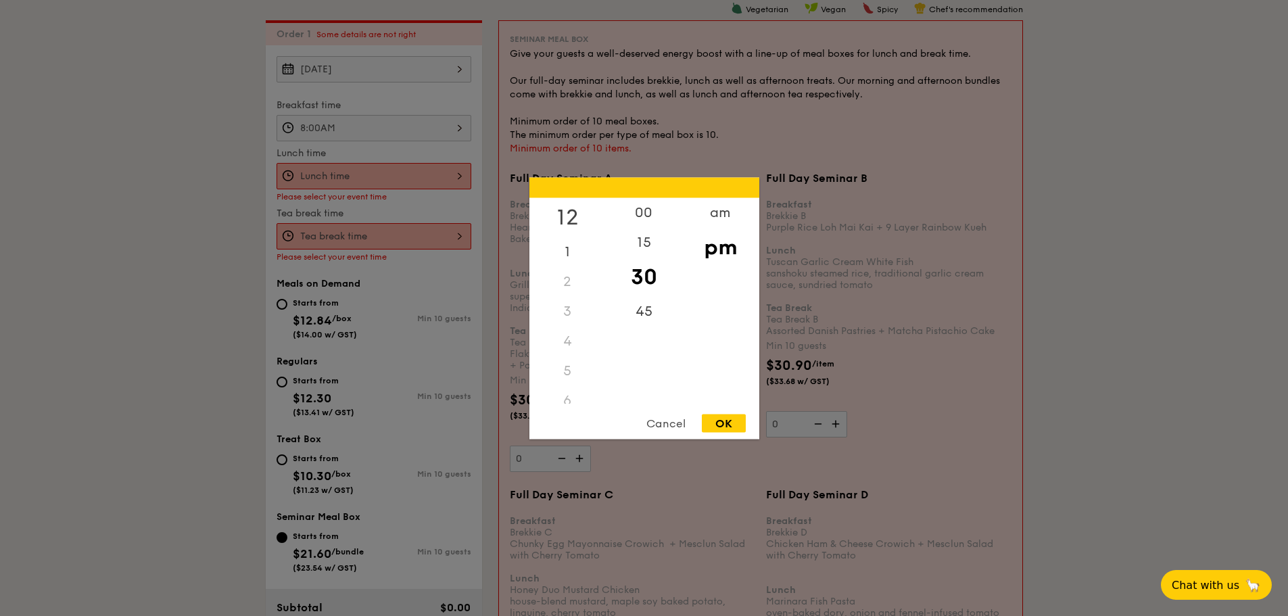
click at [560, 211] on div "12" at bounding box center [567, 216] width 76 height 39
click at [649, 216] on div "00" at bounding box center [644, 216] width 76 height 39
click at [725, 411] on div "12 1 2 3 4 5 6 7 8 9 10 11 00 15 30 45 am pm Cancel OK" at bounding box center [644, 308] width 230 height 262
click at [736, 428] on div "OK" at bounding box center [724, 423] width 44 height 18
type input "12:00PM"
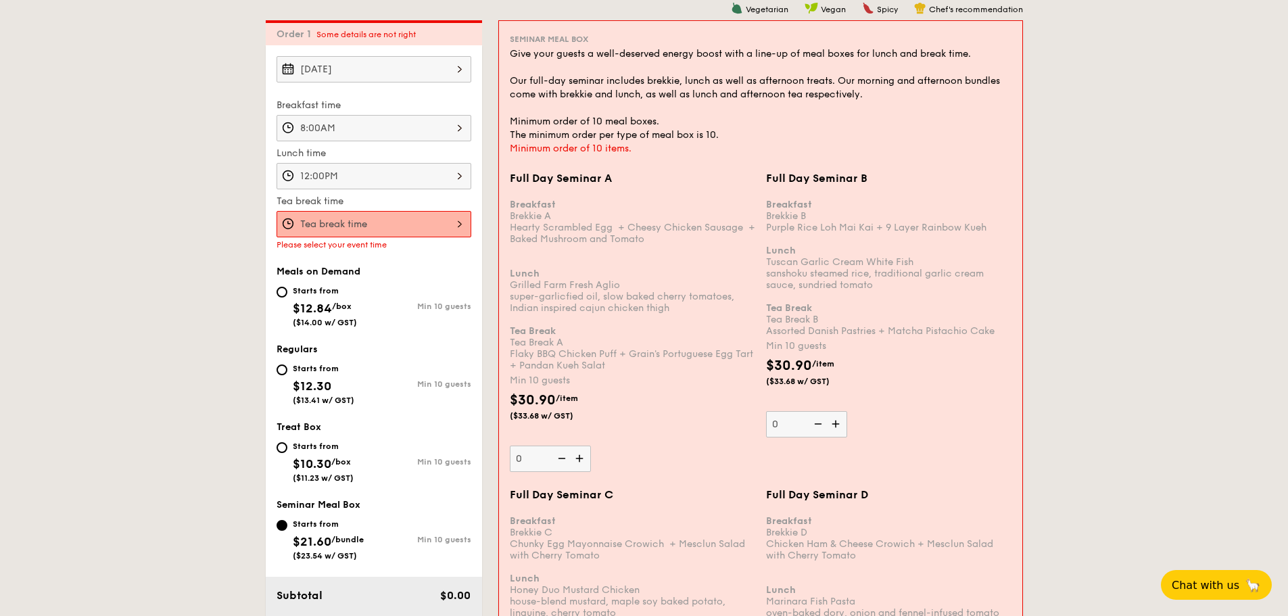
click at [365, 229] on div at bounding box center [374, 224] width 195 height 26
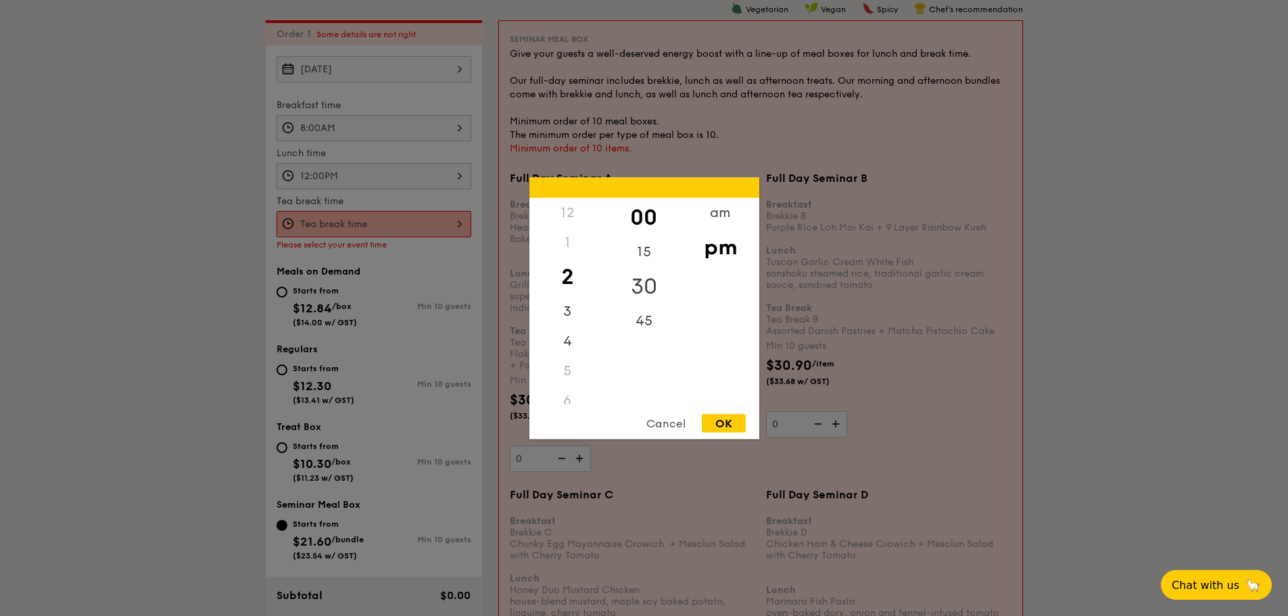
click at [640, 277] on div "30" at bounding box center [644, 285] width 76 height 39
click at [730, 412] on div "12 1 2 3 4 5 6 7 8 9 10 11 00 15 30 45 am pm Cancel OK" at bounding box center [644, 308] width 230 height 262
click at [729, 414] on div "OK" at bounding box center [724, 423] width 44 height 18
type input "2:30PM"
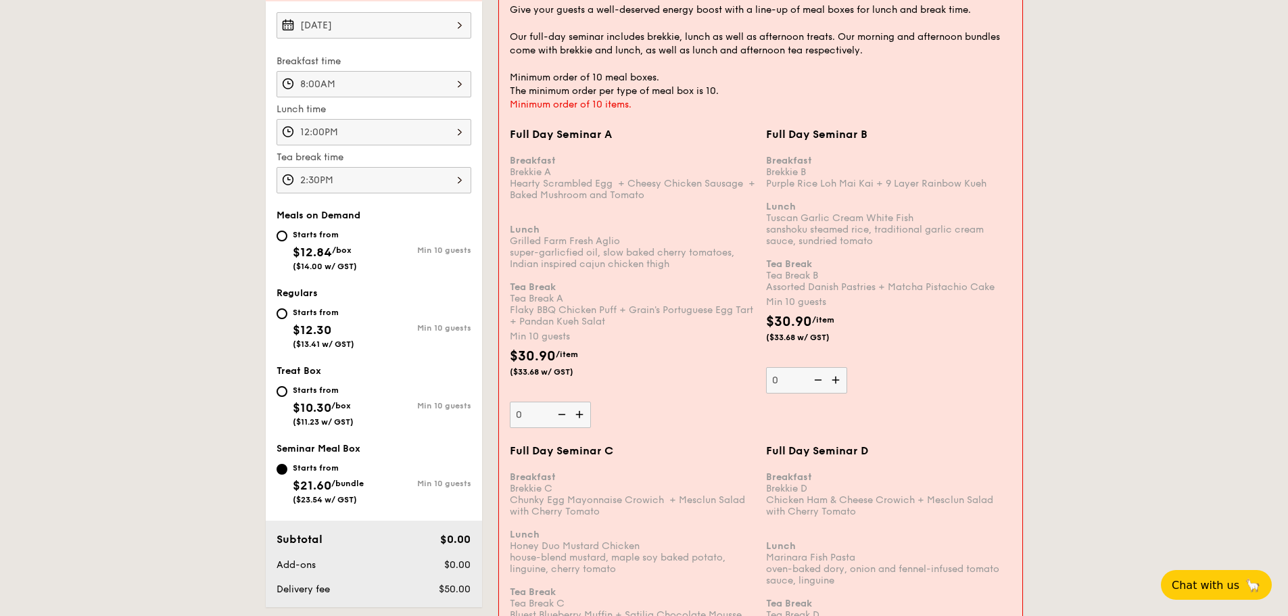
scroll to position [456, 0]
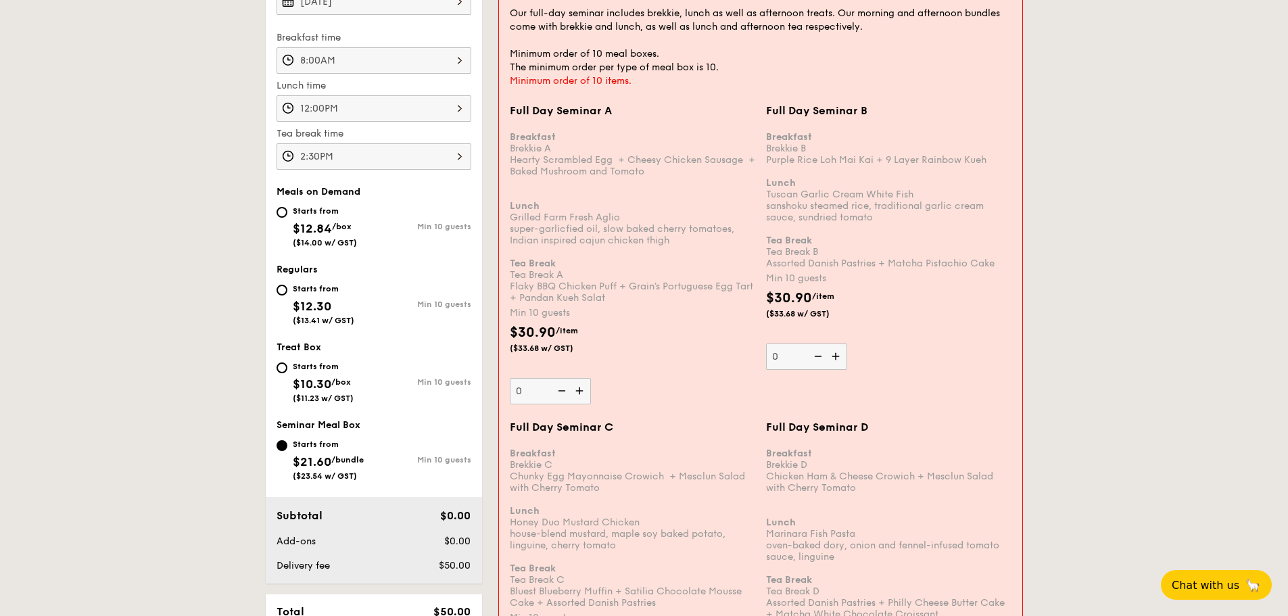
click at [586, 394] on img at bounding box center [581, 391] width 20 height 26
click at [586, 394] on input "0" at bounding box center [550, 391] width 81 height 26
type input "10"
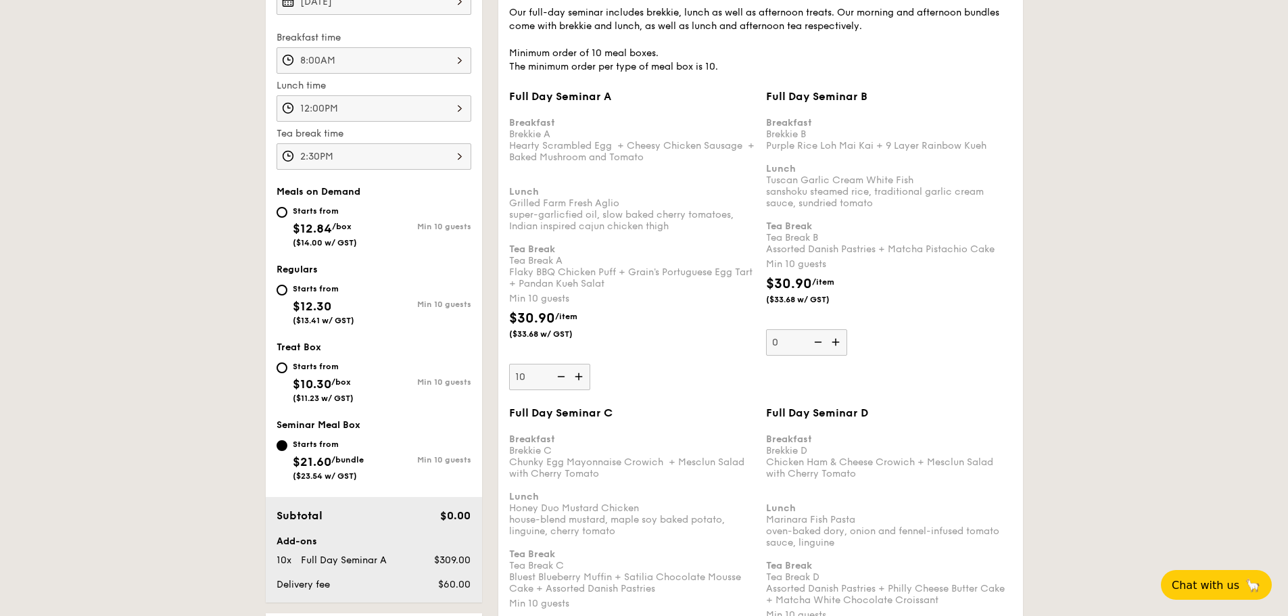
click at [842, 344] on img at bounding box center [837, 342] width 20 height 26
click at [842, 344] on input "0" at bounding box center [806, 342] width 81 height 26
type input "10"
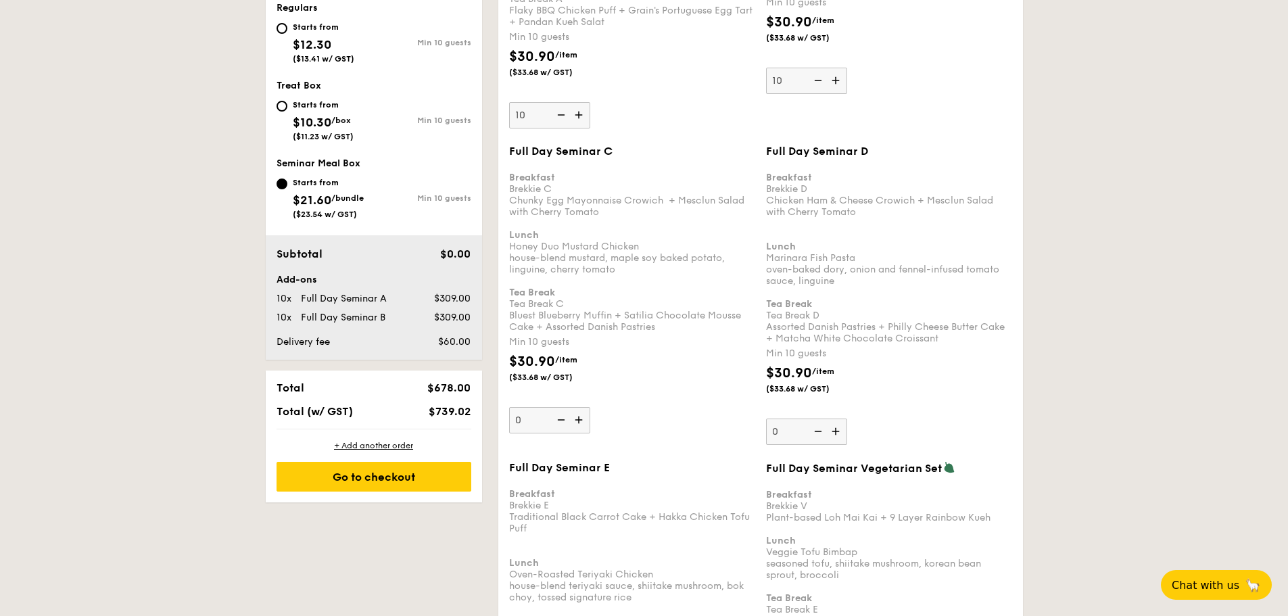
scroll to position [726, 0]
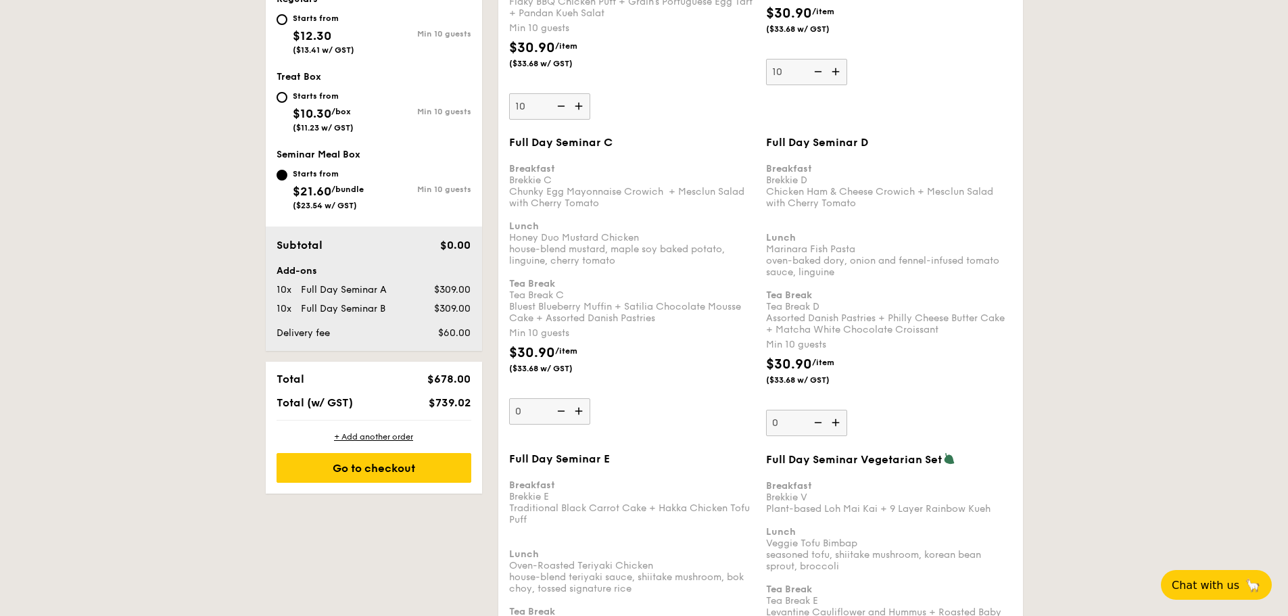
click at [840, 424] on img at bounding box center [837, 423] width 20 height 26
click at [840, 424] on input "0" at bounding box center [806, 423] width 81 height 26
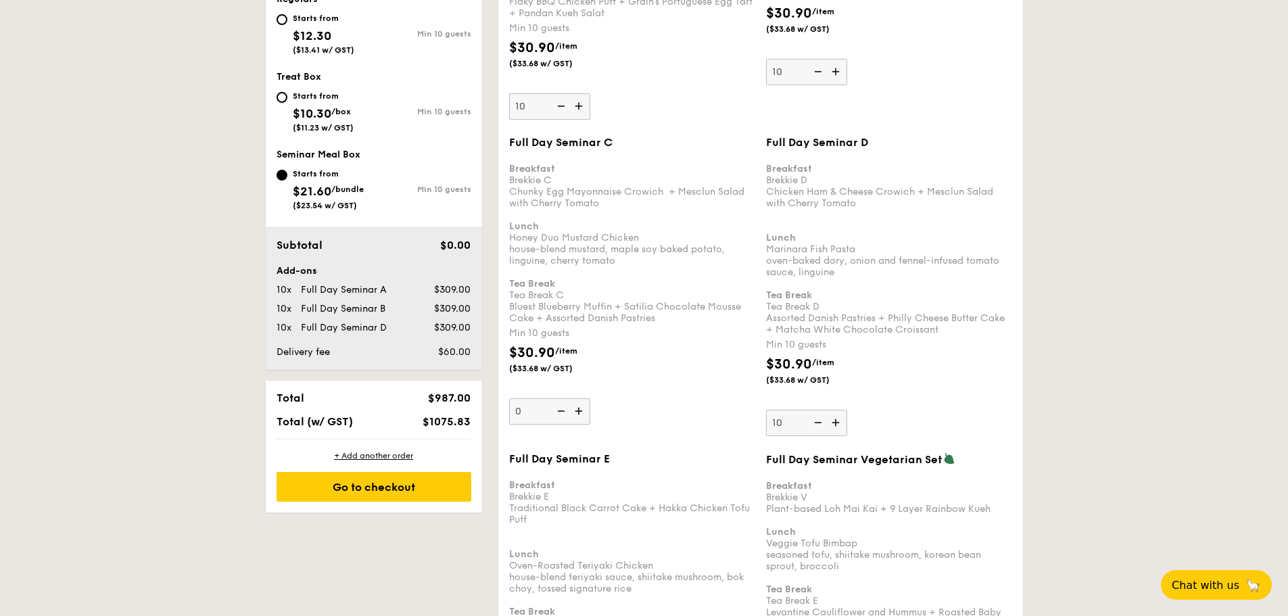
click at [840, 424] on img at bounding box center [837, 423] width 20 height 26
click at [840, 424] on input "10" at bounding box center [806, 423] width 81 height 26
type input "11"
click at [837, 80] on img at bounding box center [837, 72] width 20 height 26
click at [837, 80] on input "10" at bounding box center [806, 72] width 81 height 26
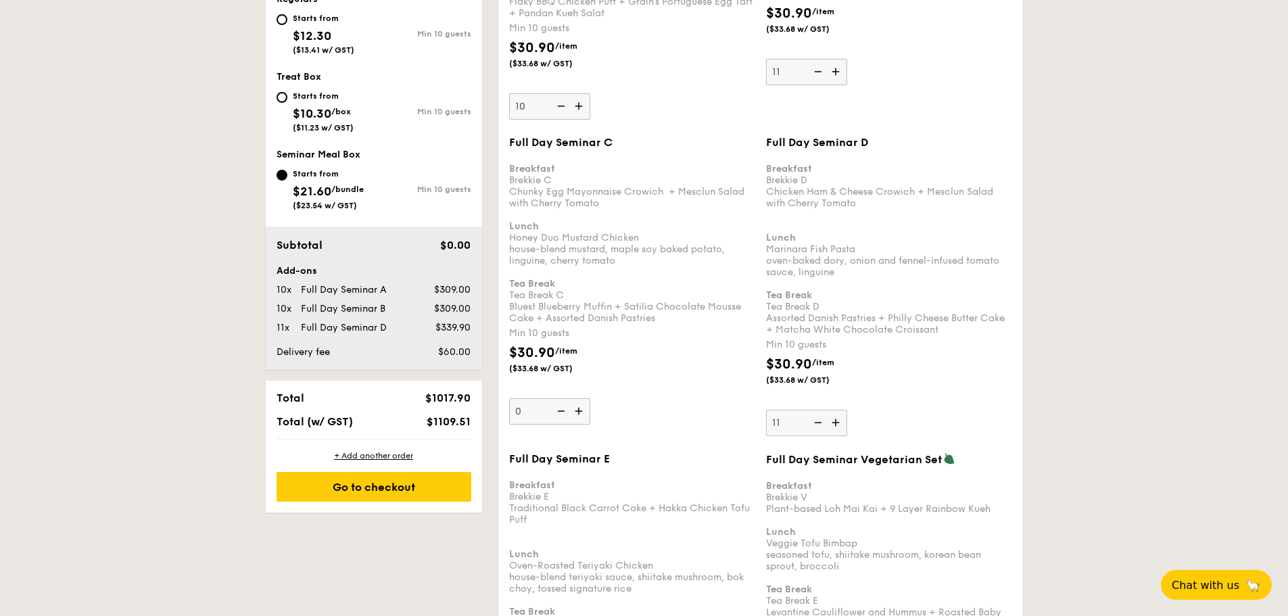
click at [837, 80] on img at bounding box center [837, 72] width 20 height 26
click at [837, 80] on input "11" at bounding box center [806, 72] width 81 height 26
type input "12"
click at [579, 105] on img at bounding box center [580, 106] width 20 height 26
click at [579, 105] on input "10" at bounding box center [549, 106] width 81 height 26
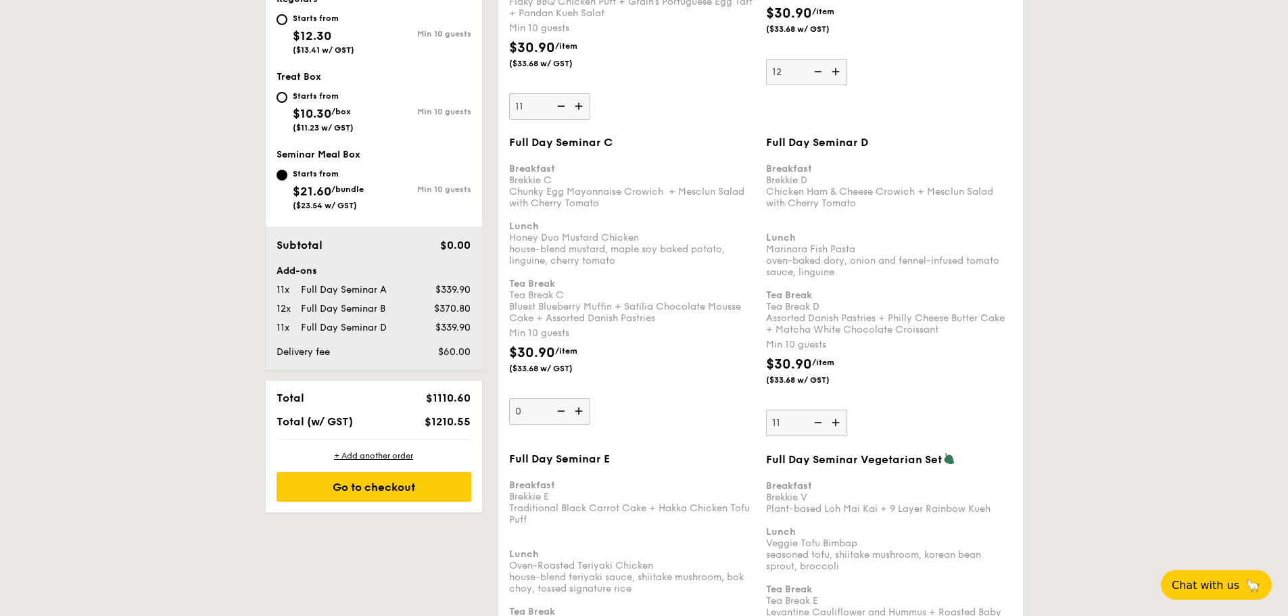
click at [579, 105] on img at bounding box center [580, 106] width 20 height 26
click at [579, 105] on input "11" at bounding box center [549, 106] width 81 height 26
type input "12"
click at [419, 492] on div "Go to checkout" at bounding box center [374, 487] width 195 height 30
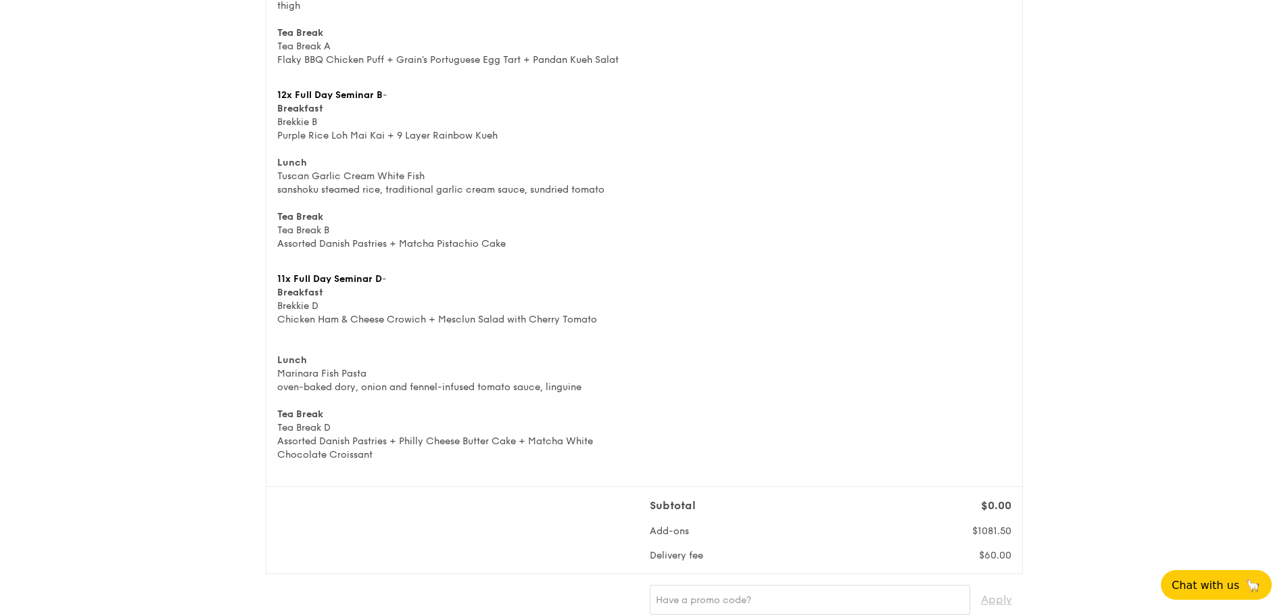
scroll to position [406, 0]
